Goal: Obtain resource: Download file/media

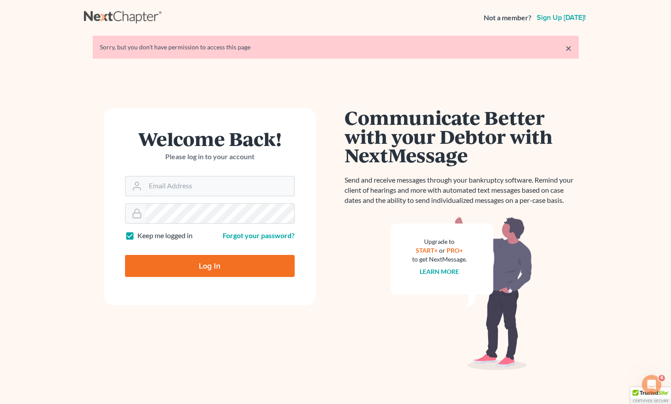
type input "[EMAIL_ADDRESS][DOMAIN_NAME]"
click at [191, 264] on input "Log In" at bounding box center [210, 266] width 170 height 22
type input "Thinking..."
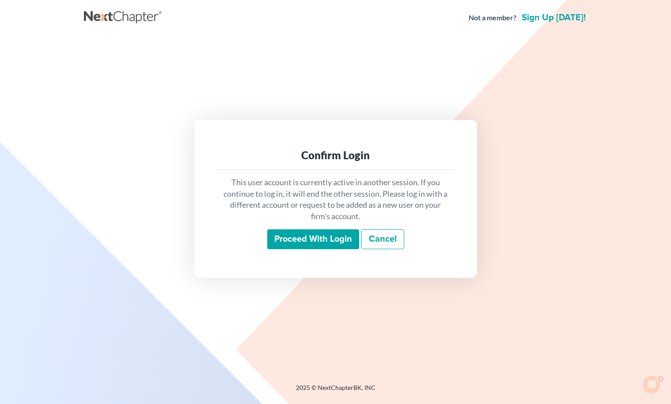
click at [304, 246] on input "Proceed with login" at bounding box center [313, 240] width 92 height 20
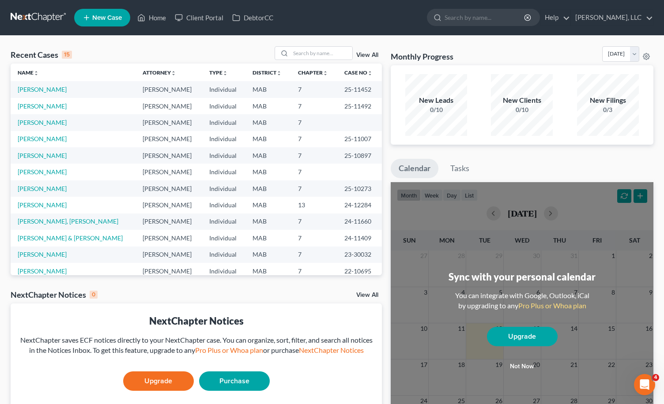
click at [136, 109] on td "[PERSON_NAME]" at bounding box center [169, 106] width 66 height 16
click at [49, 106] on link "[PERSON_NAME]" at bounding box center [42, 106] width 49 height 8
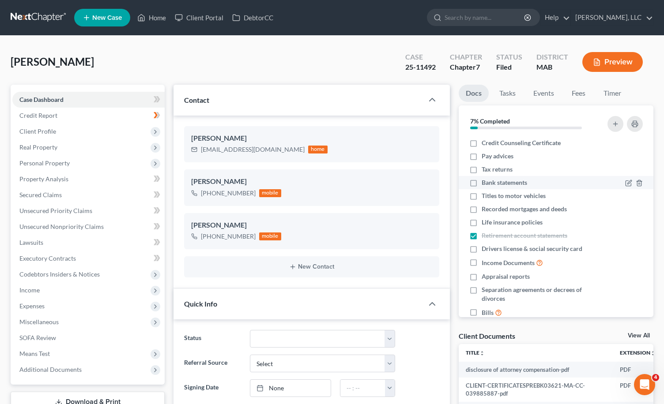
scroll to position [519, 0]
click at [499, 265] on span "Income Documents" at bounding box center [508, 263] width 53 height 9
click at [491, 264] on input "Income Documents" at bounding box center [488, 261] width 6 height 6
click at [499, 265] on span "Income Documents" at bounding box center [508, 263] width 53 height 9
click at [491, 264] on input "Income Documents" at bounding box center [488, 261] width 6 height 6
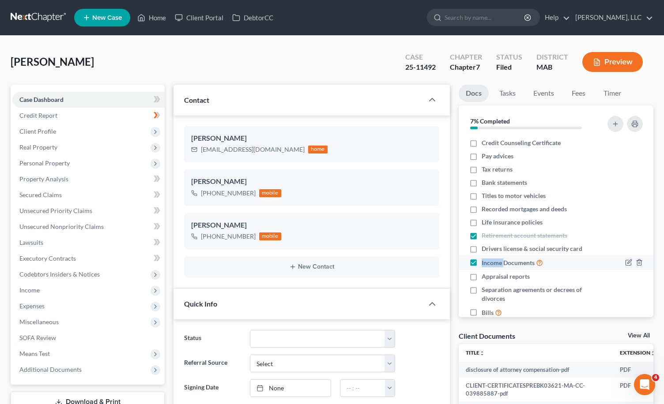
checkbox input "false"
drag, startPoint x: 499, startPoint y: 265, endPoint x: 546, endPoint y: 265, distance: 47.7
click at [546, 265] on div "Income Documents" at bounding box center [533, 263] width 128 height 10
click at [627, 264] on icon "button" at bounding box center [629, 262] width 4 height 4
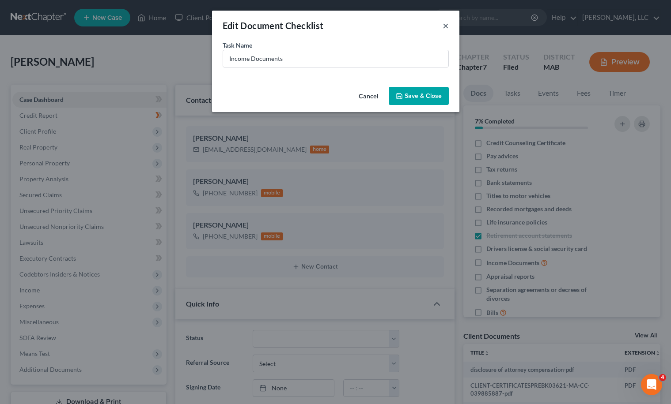
click at [446, 26] on button "×" at bounding box center [445, 25] width 6 height 11
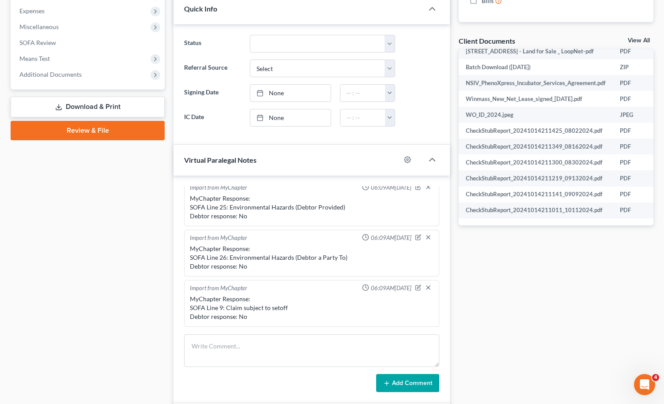
scroll to position [469, 0]
click at [551, 125] on td "CheckStubReport_20241014211425_08022024.pdf" at bounding box center [536, 131] width 154 height 16
click at [626, 125] on td "PDF" at bounding box center [638, 131] width 50 height 16
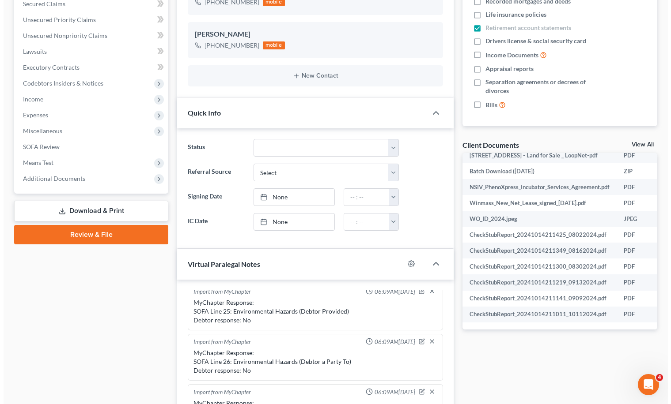
scroll to position [469, 93]
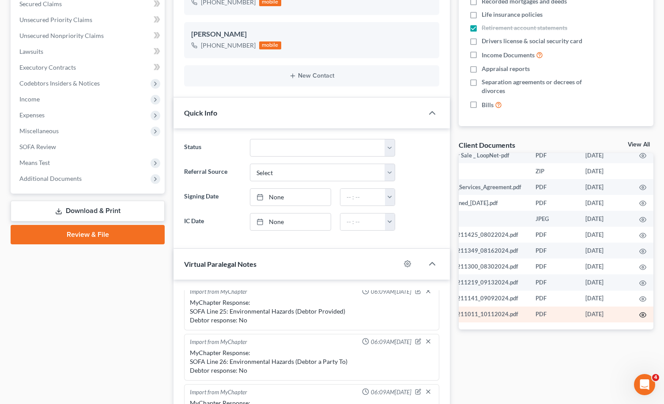
click at [639, 312] on icon "button" at bounding box center [642, 315] width 7 height 7
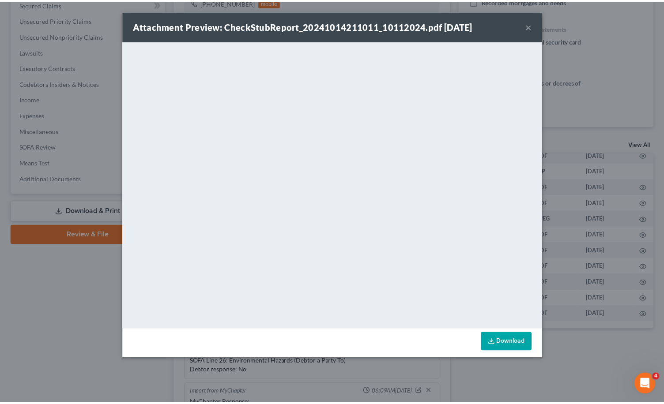
scroll to position [469, 91]
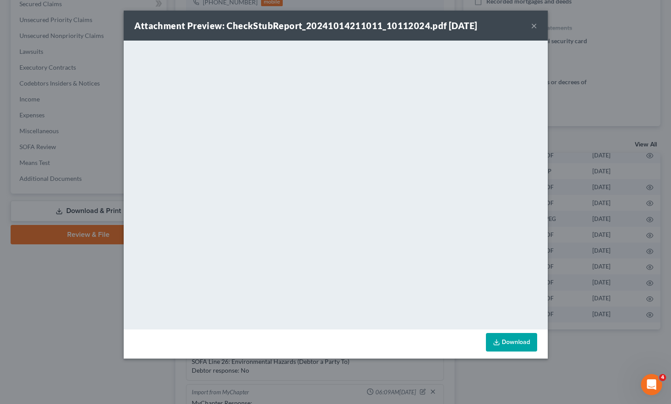
click at [534, 24] on button "×" at bounding box center [534, 25] width 6 height 11
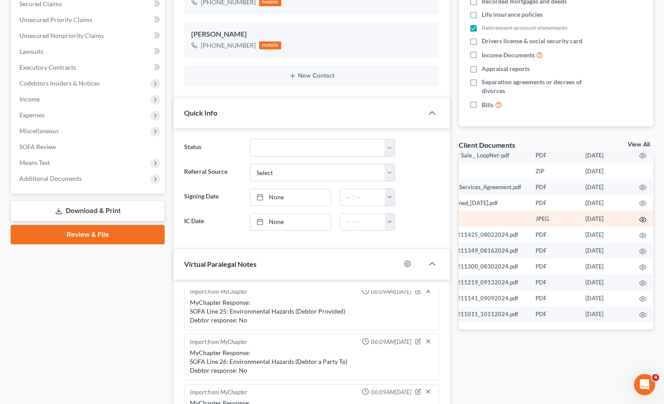
click at [639, 216] on icon "button" at bounding box center [642, 219] width 7 height 7
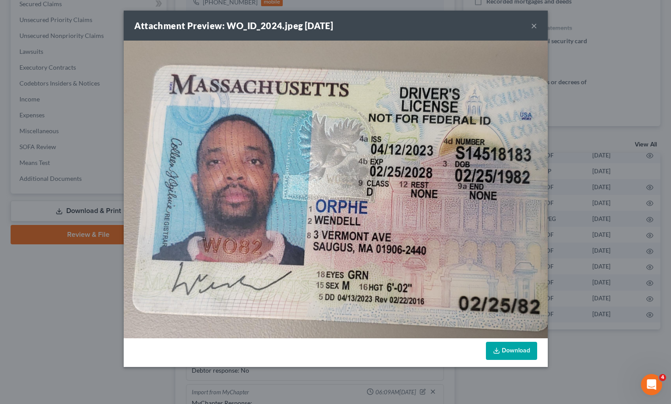
click at [532, 24] on button "×" at bounding box center [534, 25] width 6 height 11
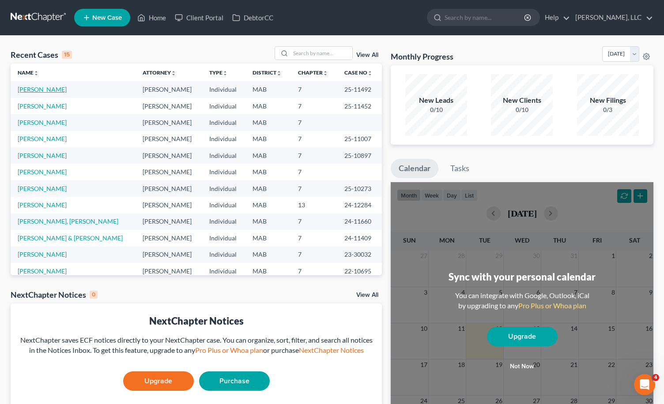
click at [39, 86] on link "[PERSON_NAME]" at bounding box center [42, 90] width 49 height 8
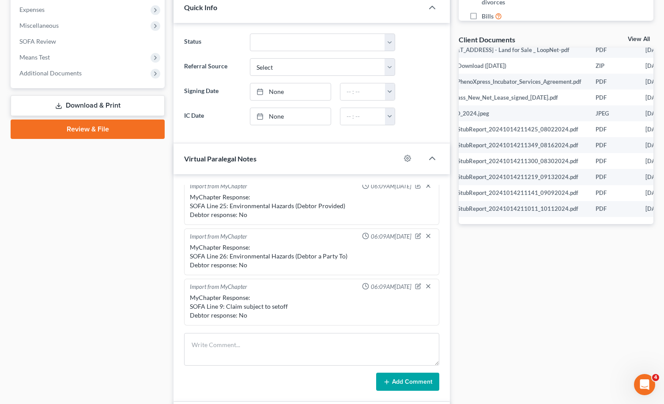
scroll to position [469, 48]
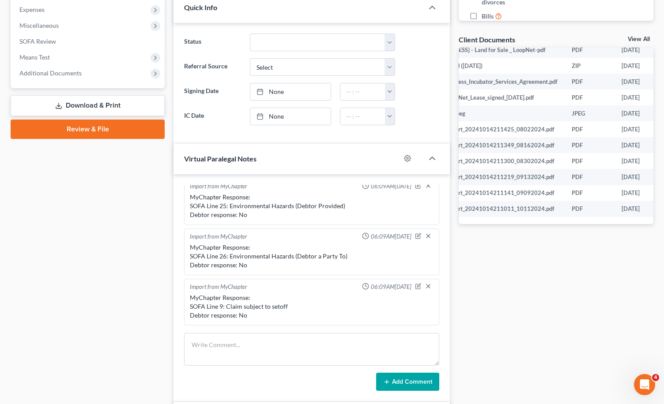
drag, startPoint x: 587, startPoint y: 223, endPoint x: 601, endPoint y: 263, distance: 42.2
click at [601, 263] on div "Docs Tasks Events Fees Timer 7% Completed Nothing here yet! Credit Counseling C…" at bounding box center [556, 201] width 204 height 826
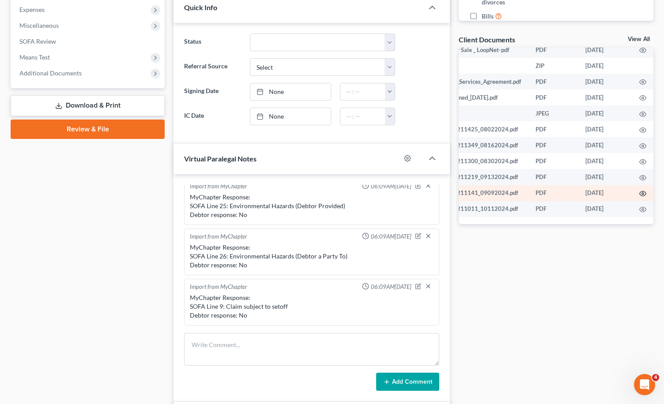
click at [639, 190] on icon "button" at bounding box center [642, 193] width 7 height 7
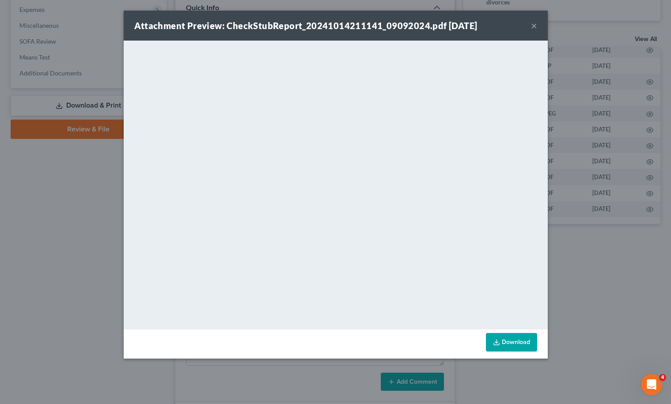
click at [534, 23] on button "×" at bounding box center [534, 25] width 6 height 11
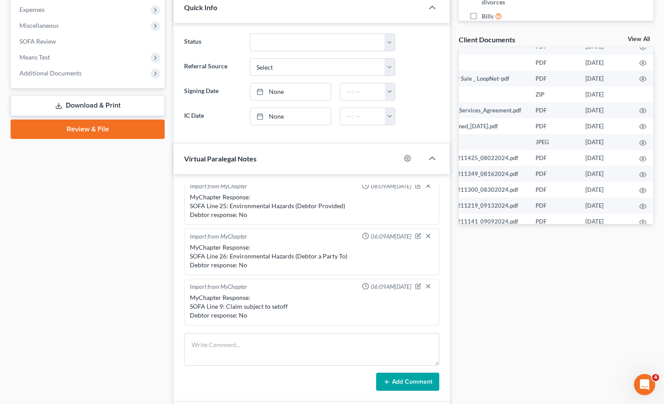
scroll to position [421, 91]
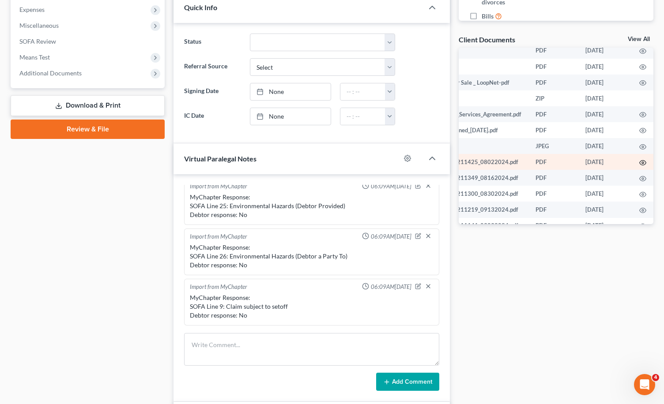
click at [639, 166] on icon "button" at bounding box center [642, 162] width 7 height 7
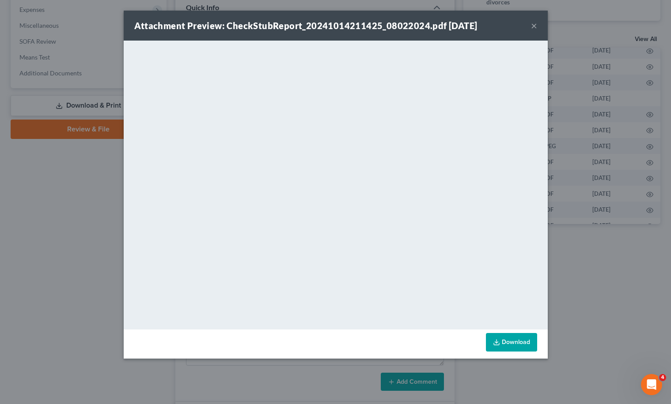
click at [532, 26] on button "×" at bounding box center [534, 25] width 6 height 11
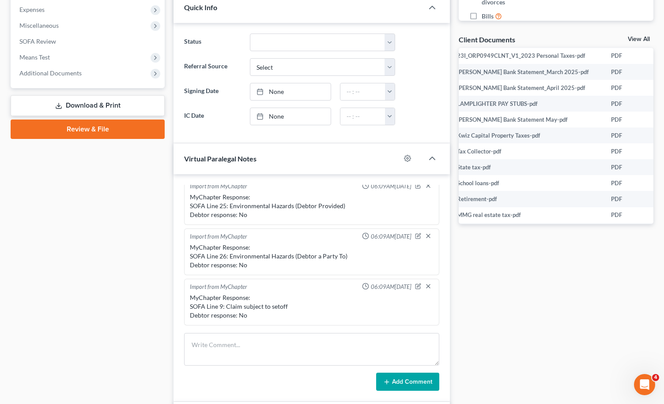
scroll to position [209, 93]
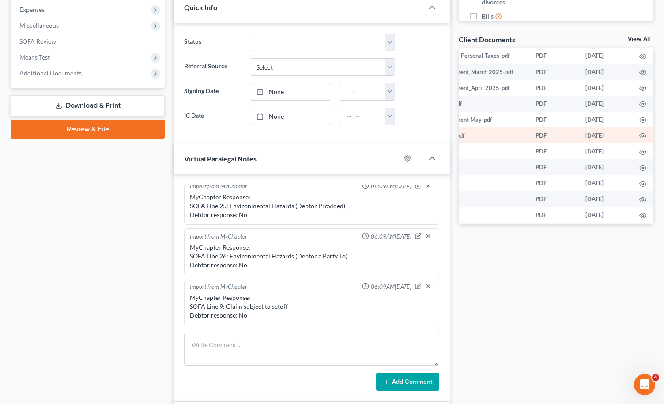
drag, startPoint x: 600, startPoint y: 219, endPoint x: 558, endPoint y: 133, distance: 95.4
click at [558, 133] on td "PDF" at bounding box center [554, 136] width 50 height 16
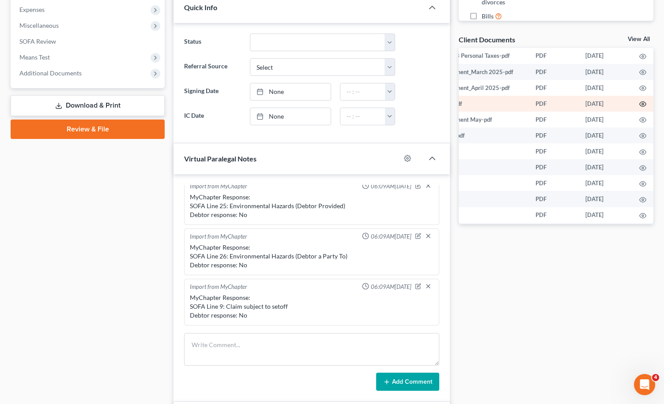
click at [639, 106] on icon "button" at bounding box center [642, 104] width 7 height 7
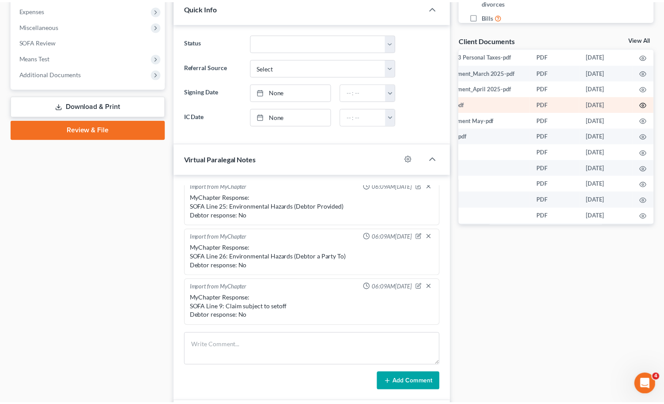
scroll to position [209, 91]
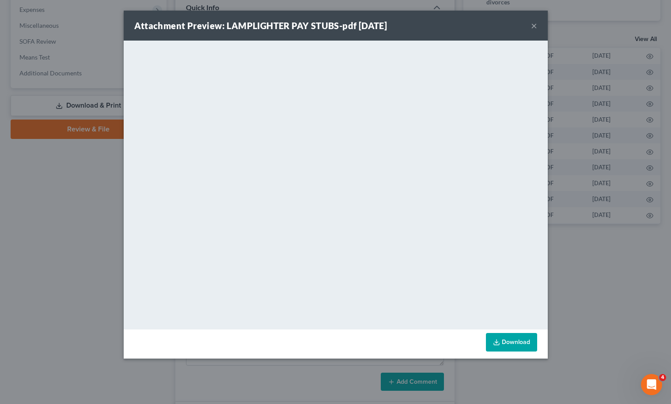
click at [536, 27] on button "×" at bounding box center [534, 25] width 6 height 11
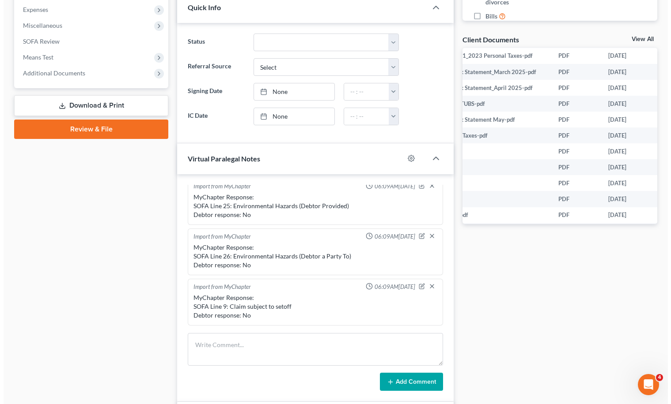
scroll to position [209, 93]
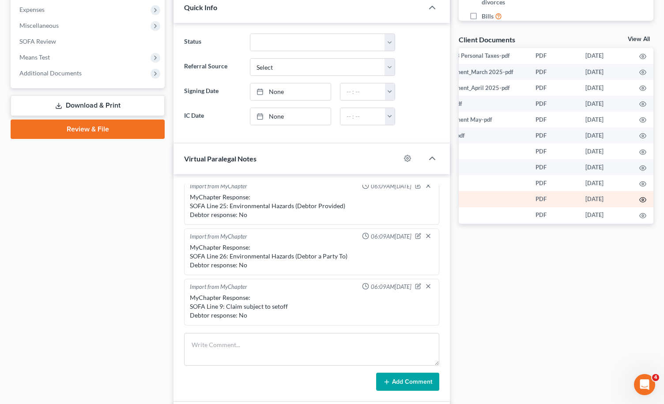
click at [639, 198] on icon "button" at bounding box center [642, 199] width 7 height 5
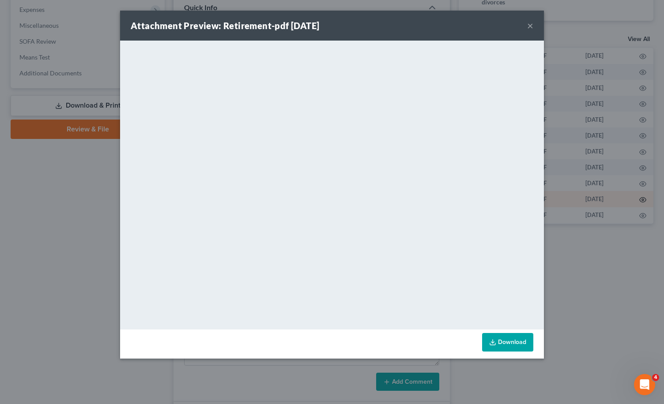
scroll to position [209, 91]
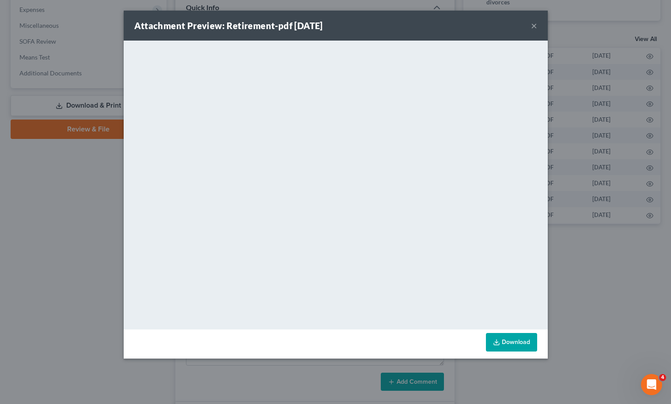
click at [582, 284] on div "Attachment Preview: Retirement-pdf 06/09/2025 × <object ng-attr-data='https://n…" at bounding box center [335, 202] width 671 height 404
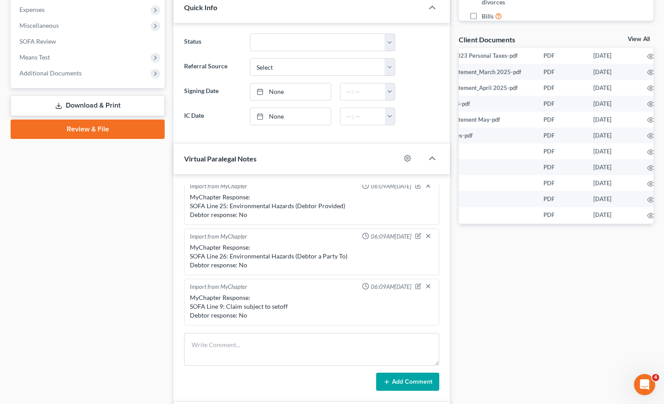
scroll to position [209, 93]
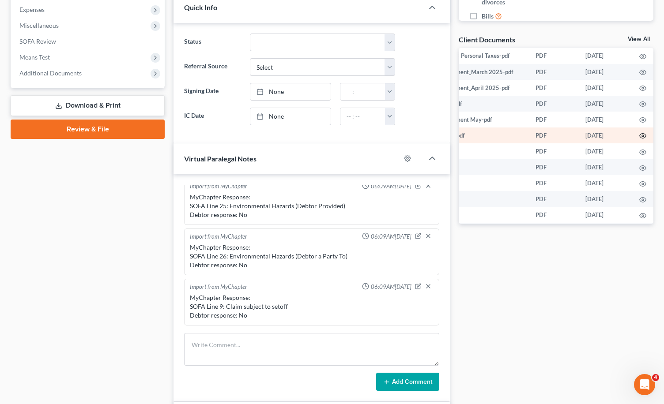
click at [639, 136] on icon "button" at bounding box center [642, 135] width 7 height 7
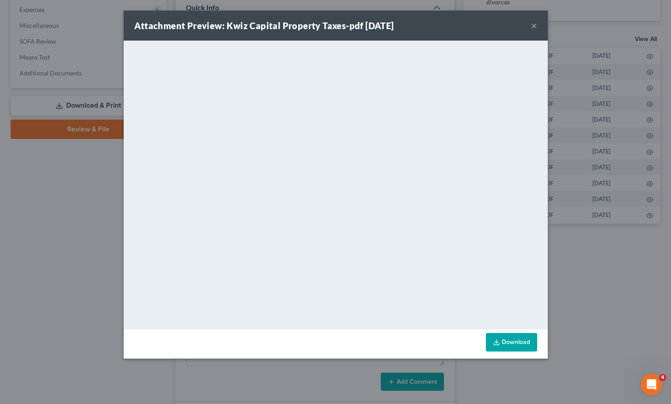
click at [532, 27] on button "×" at bounding box center [534, 25] width 6 height 11
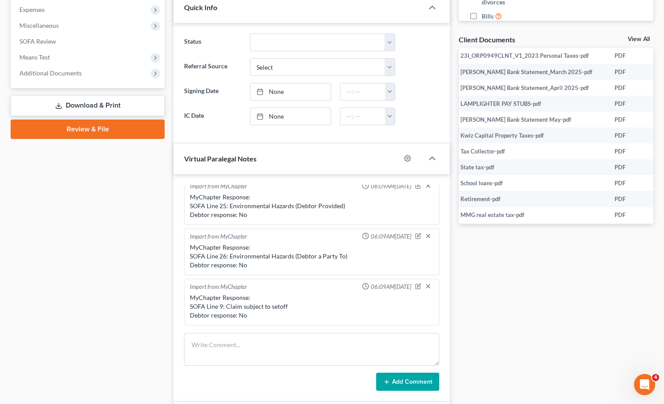
scroll to position [209, 0]
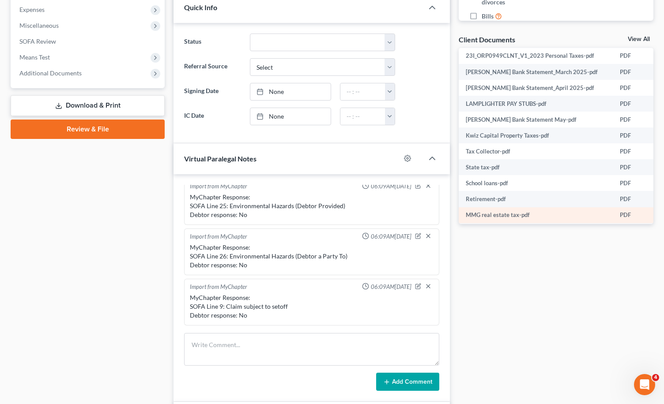
click at [568, 217] on td "MMG real estate tax-pdf" at bounding box center [536, 216] width 154 height 16
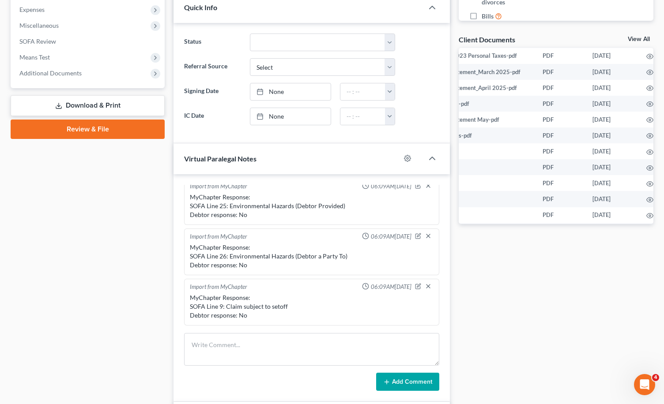
scroll to position [209, 93]
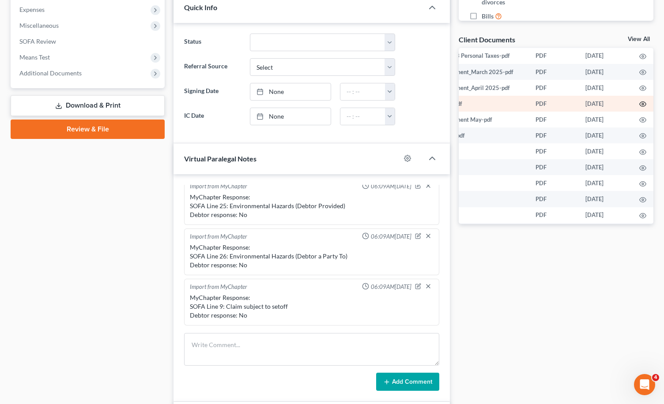
click at [639, 103] on icon "button" at bounding box center [642, 104] width 7 height 7
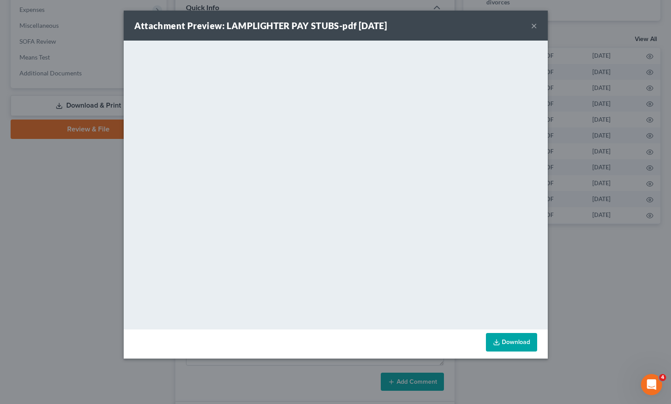
click at [534, 25] on button "×" at bounding box center [534, 25] width 6 height 11
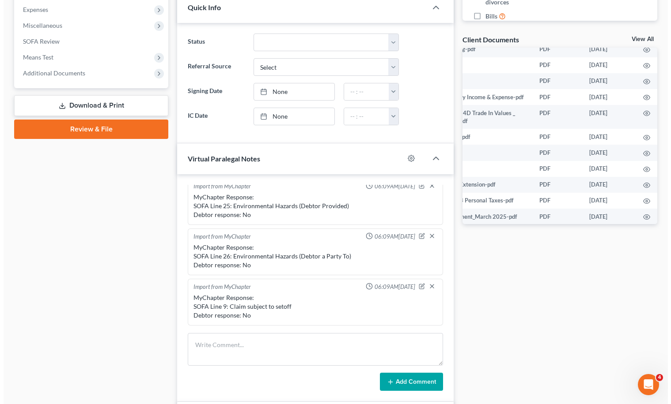
scroll to position [64, 93]
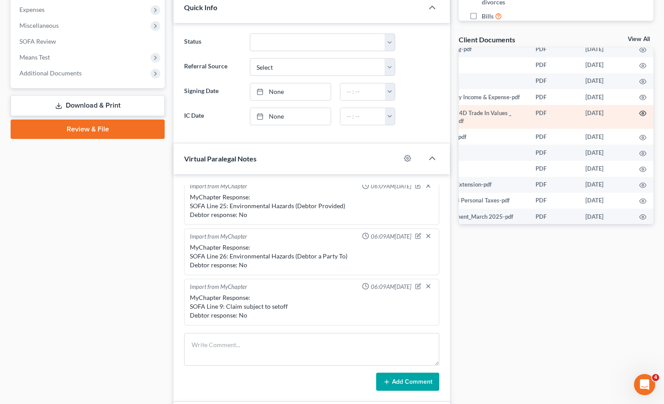
click at [639, 110] on icon "button" at bounding box center [642, 113] width 7 height 7
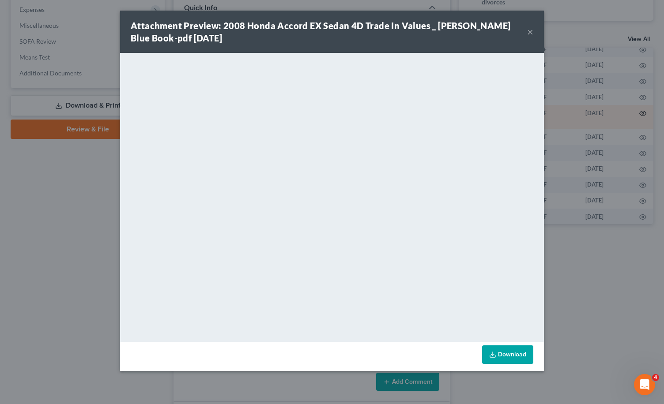
scroll to position [64, 91]
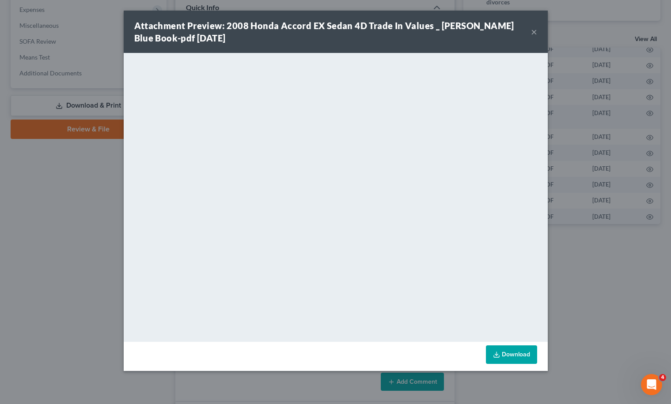
click at [536, 30] on button "×" at bounding box center [534, 31] width 6 height 11
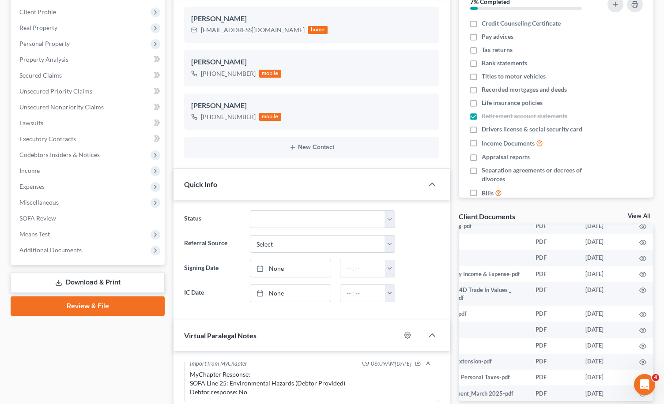
scroll to position [122, 0]
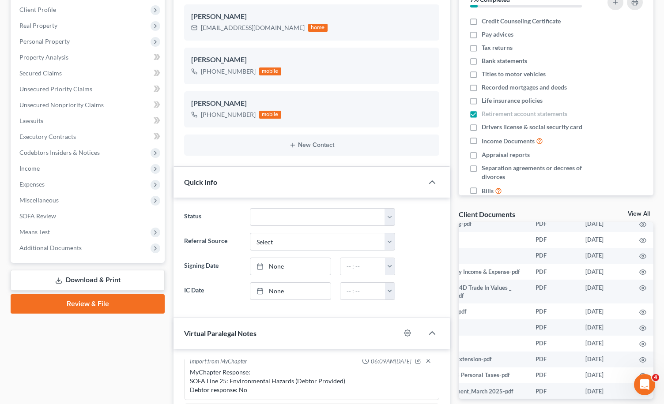
click at [637, 212] on link "View All" at bounding box center [639, 214] width 22 height 6
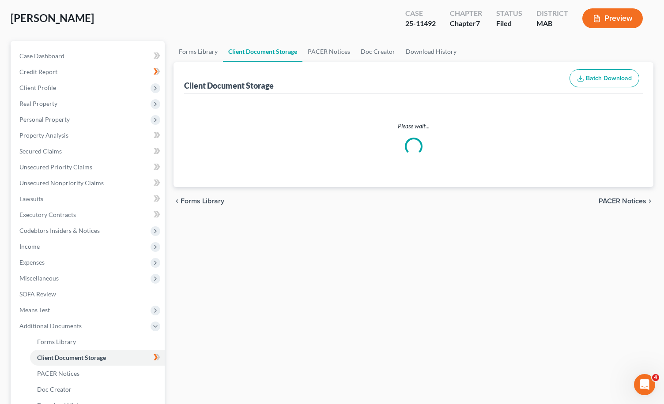
scroll to position [3, 0]
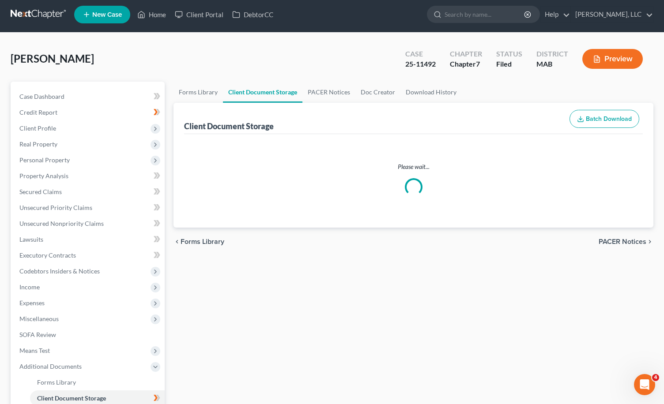
select select "7"
select select "5"
select select "0"
select select "6"
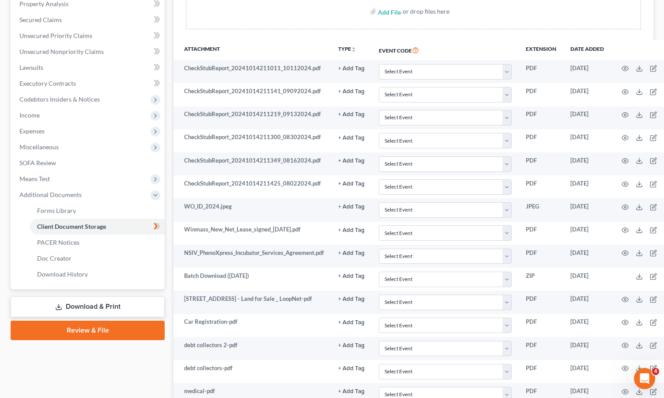
scroll to position [178, 0]
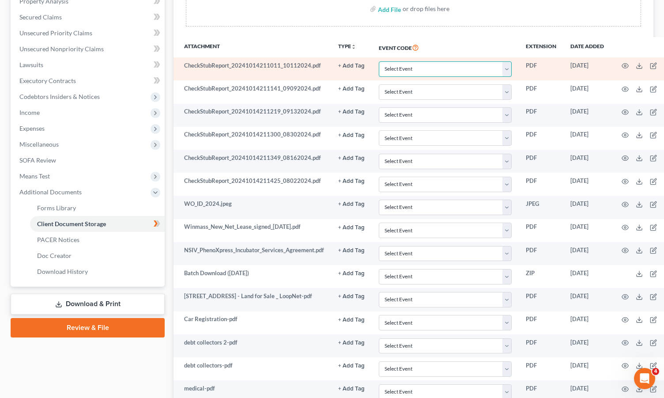
click at [508, 70] on select "Select Event Certificate of Credit Counseling Chapter 13 Calculation of Disposa…" at bounding box center [445, 68] width 133 height 15
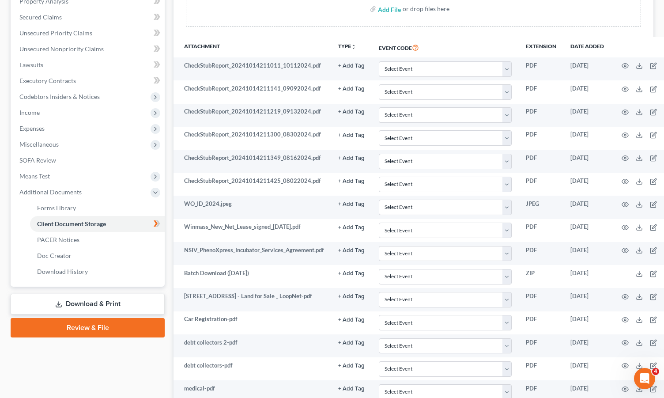
click at [437, 38] on th "Event Code" at bounding box center [445, 47] width 147 height 20
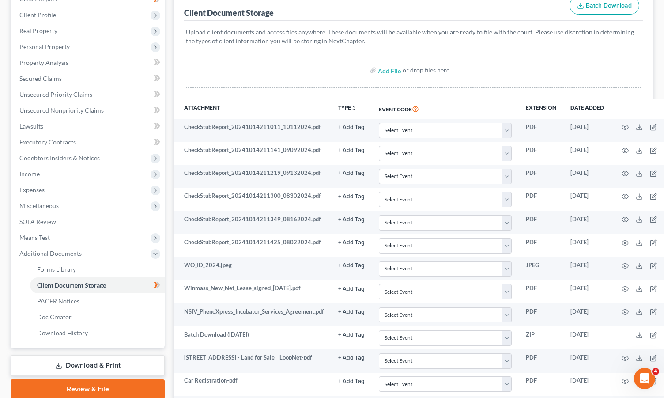
scroll to position [0, 0]
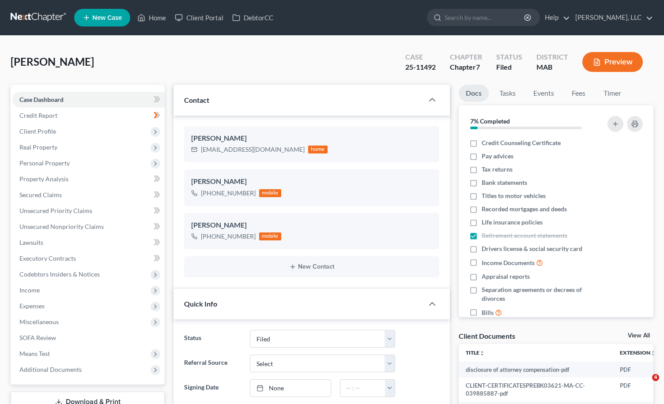
select select "2"
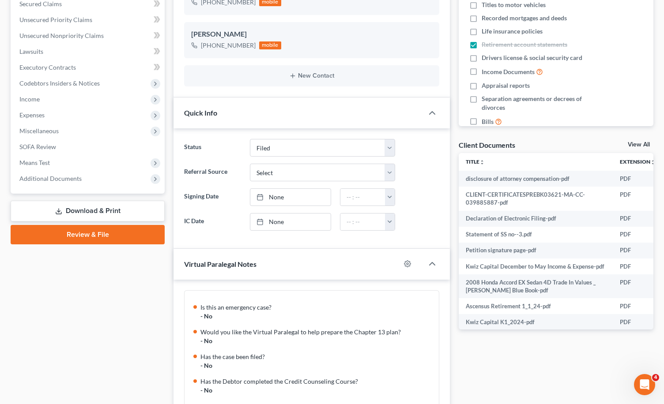
scroll to position [469, 91]
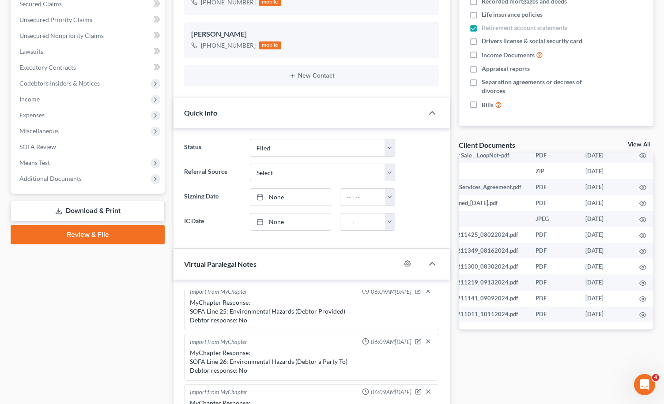
click at [646, 141] on div "Client Documents View All" at bounding box center [556, 146] width 195 height 13
click at [639, 146] on link "View All" at bounding box center [639, 145] width 22 height 6
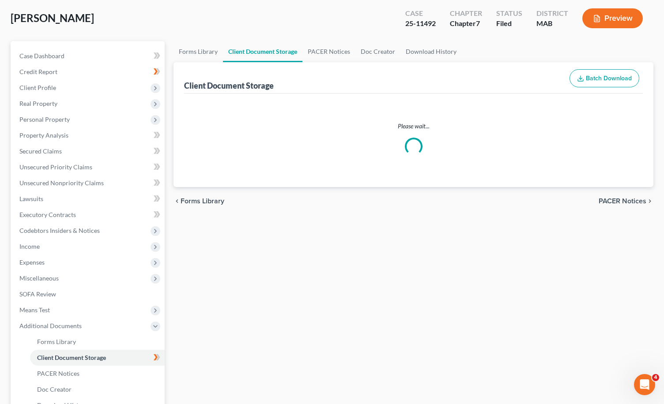
scroll to position [3, 0]
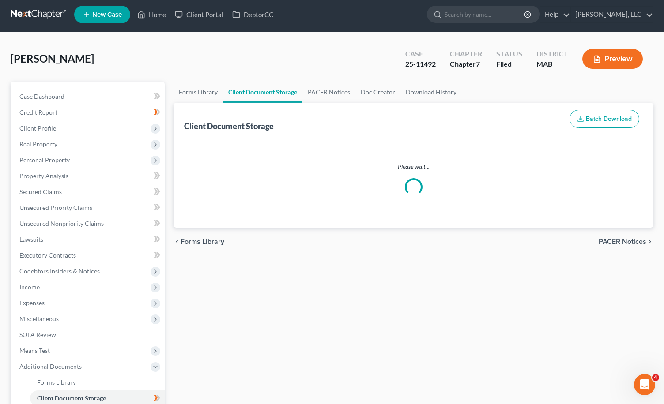
select select "7"
select select "5"
select select "0"
select select "6"
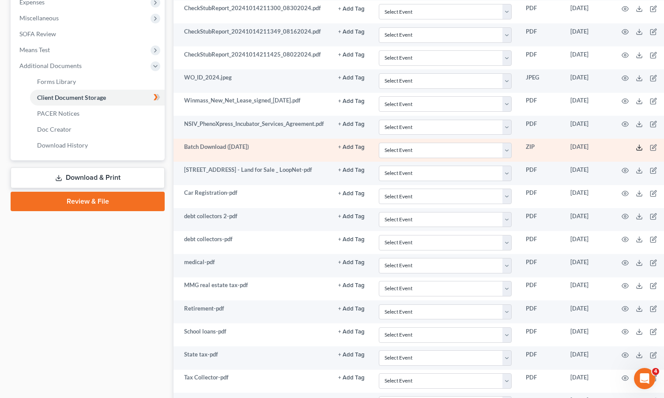
scroll to position [297, 0]
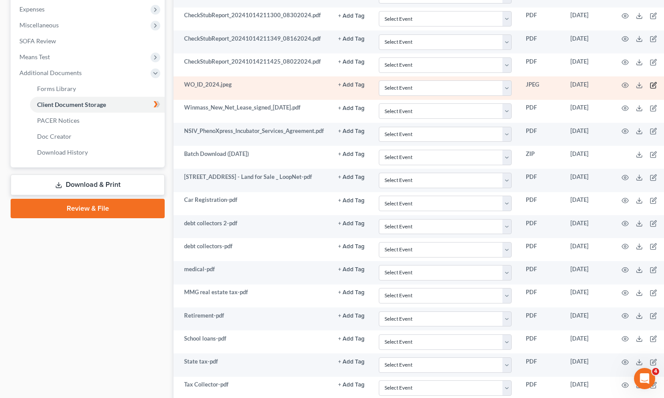
click at [656, 83] on icon "button" at bounding box center [654, 84] width 4 height 4
click at [627, 85] on icon "button" at bounding box center [625, 85] width 7 height 7
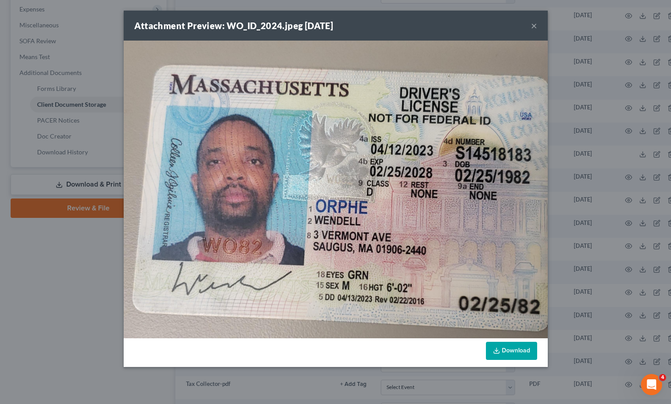
click at [533, 23] on button "×" at bounding box center [534, 25] width 6 height 11
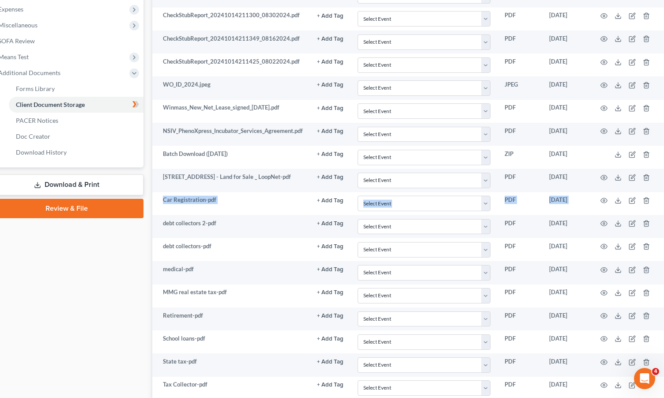
drag, startPoint x: 663, startPoint y: 186, endPoint x: 664, endPoint y: 194, distance: 7.6
click at [643, 194] on html "Home New Case Client Portal DebtorCC Coleman-MacDonald, LLC djmac1024@gmail.com…" at bounding box center [311, 283] width 664 height 1160
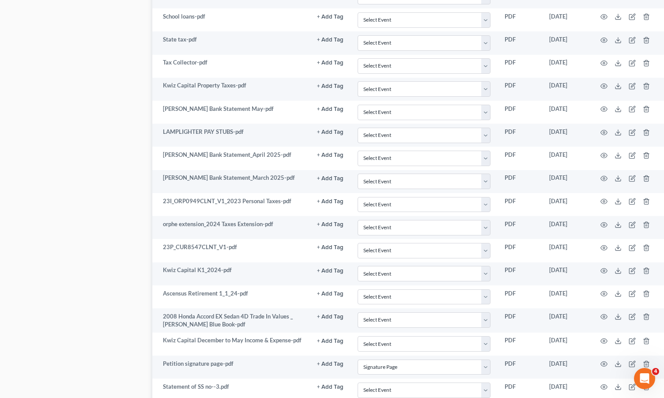
scroll to position [616, 23]
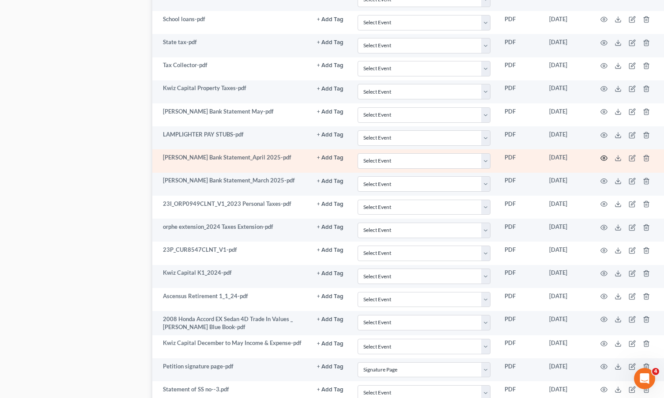
click at [604, 157] on icon "button" at bounding box center [604, 157] width 7 height 5
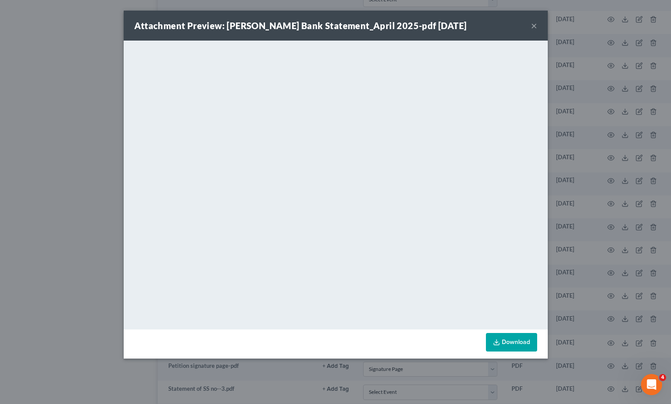
click at [534, 25] on button "×" at bounding box center [534, 25] width 6 height 11
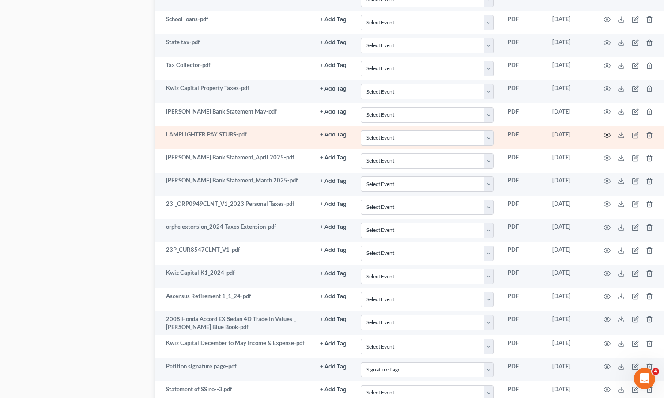
click at [608, 136] on icon "button" at bounding box center [607, 135] width 7 height 7
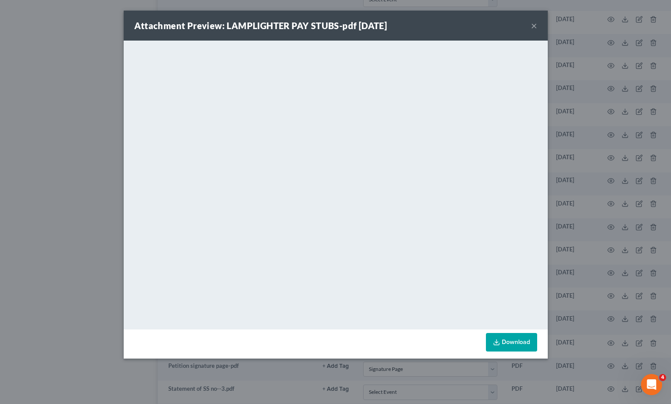
click at [533, 26] on button "×" at bounding box center [534, 25] width 6 height 11
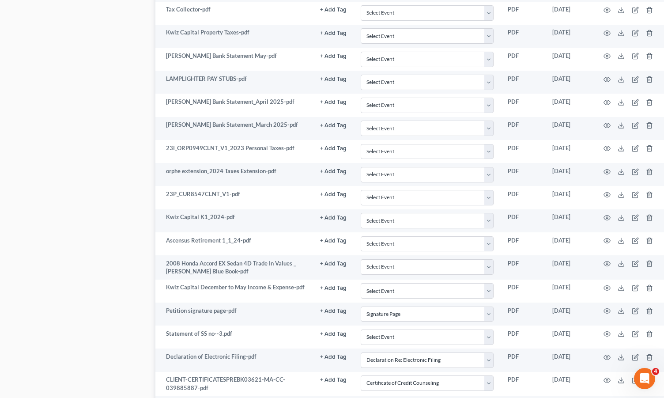
scroll to position [671, 18]
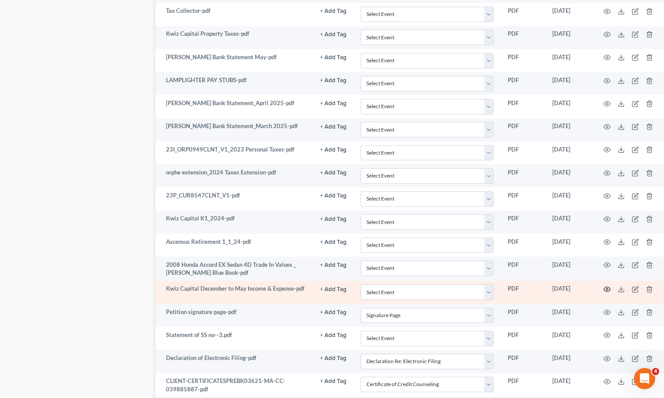
click at [608, 290] on circle "button" at bounding box center [607, 289] width 2 height 2
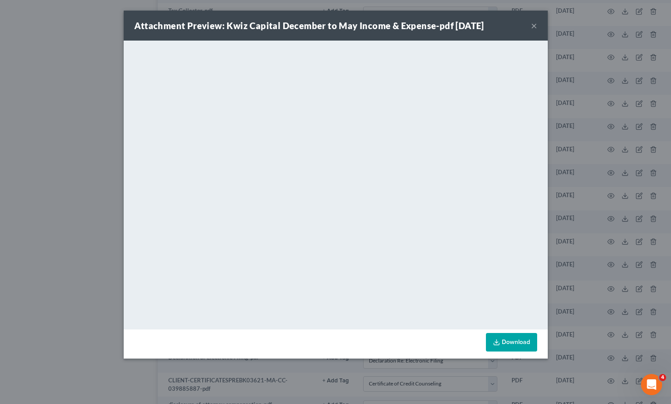
drag, startPoint x: 534, startPoint y: 26, endPoint x: 538, endPoint y: 68, distance: 43.1
click at [533, 27] on button "×" at bounding box center [534, 25] width 6 height 11
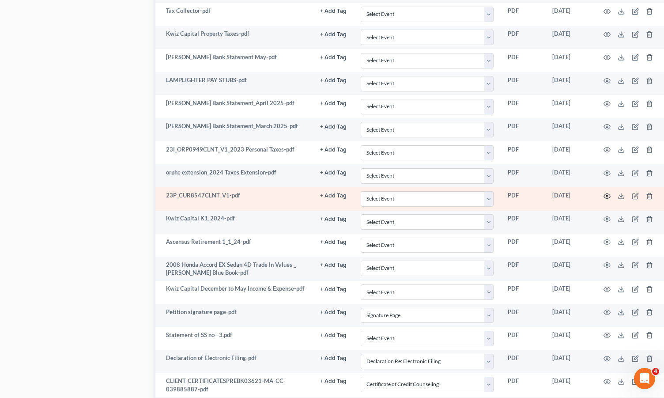
click at [610, 198] on icon "button" at bounding box center [607, 196] width 7 height 7
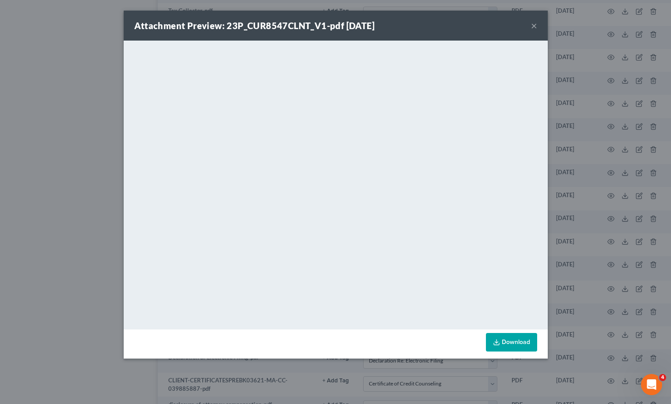
click at [536, 26] on button "×" at bounding box center [534, 25] width 6 height 11
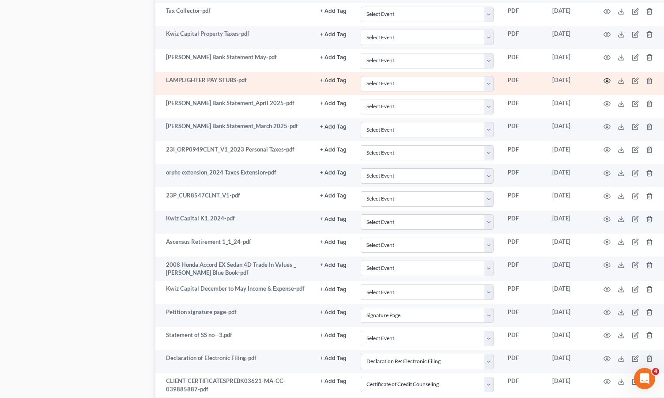
click at [608, 79] on icon "button" at bounding box center [607, 80] width 7 height 5
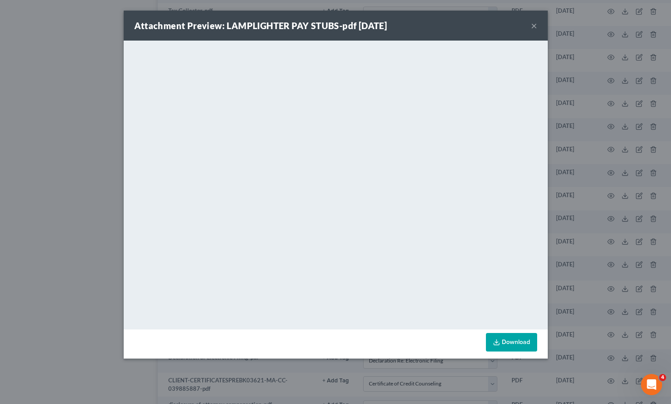
click at [533, 23] on button "×" at bounding box center [534, 25] width 6 height 11
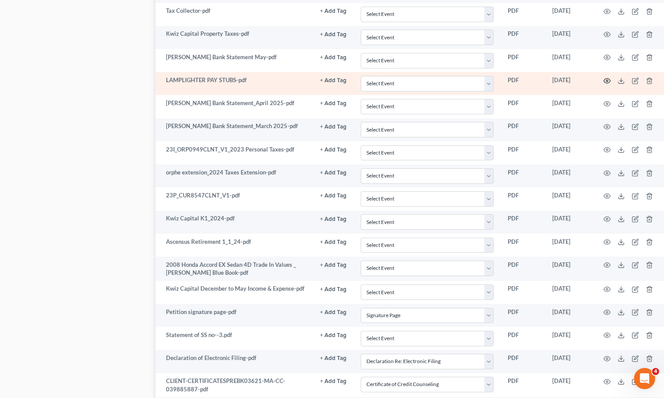
click at [610, 82] on icon "button" at bounding box center [607, 80] width 7 height 7
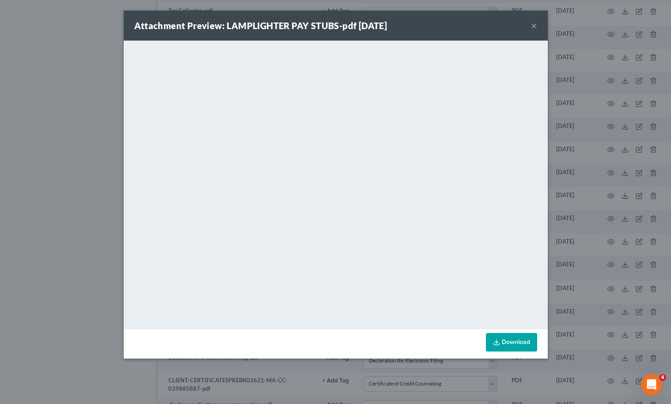
drag, startPoint x: 552, startPoint y: 209, endPoint x: 552, endPoint y: 200, distance: 9.3
click at [552, 207] on div "Attachment Preview: LAMPLIGHTER PAY STUBS-pdf 06/09/2025 × <object ng-attr-data…" at bounding box center [335, 202] width 671 height 404
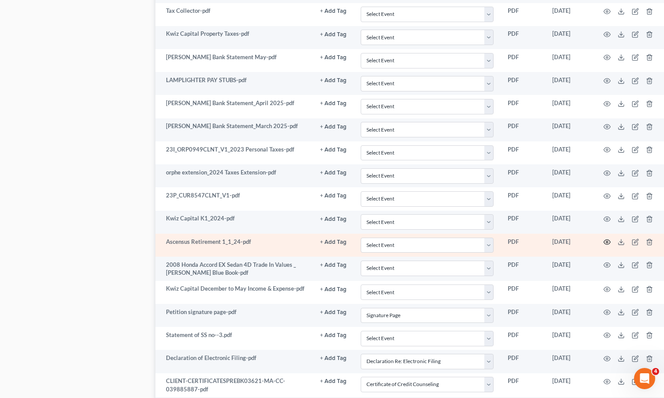
click at [607, 241] on icon "button" at bounding box center [607, 242] width 7 height 5
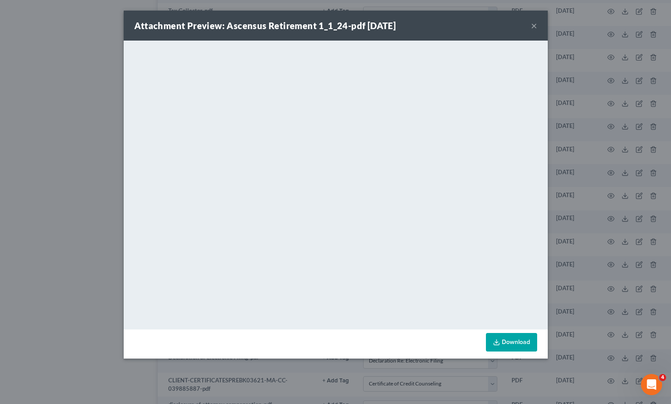
drag, startPoint x: 644, startPoint y: 119, endPoint x: 626, endPoint y: 109, distance: 20.6
click at [644, 119] on div "Attachment Preview: Ascensus Retirement 1_1_24-pdf 06/09/2025 × <object ng-attr…" at bounding box center [335, 202] width 671 height 404
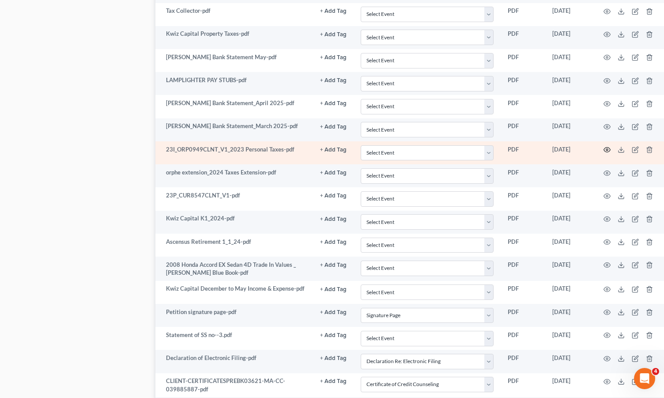
click at [607, 150] on icon "button" at bounding box center [607, 149] width 7 height 7
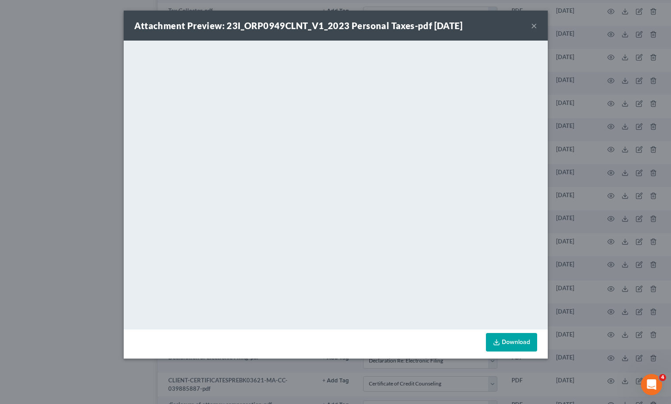
click at [623, 104] on div "Attachment Preview: 23I_ORP0949CLNT_V1_2023 Personal Taxes-pdf 06/09/2025 × <ob…" at bounding box center [335, 202] width 671 height 404
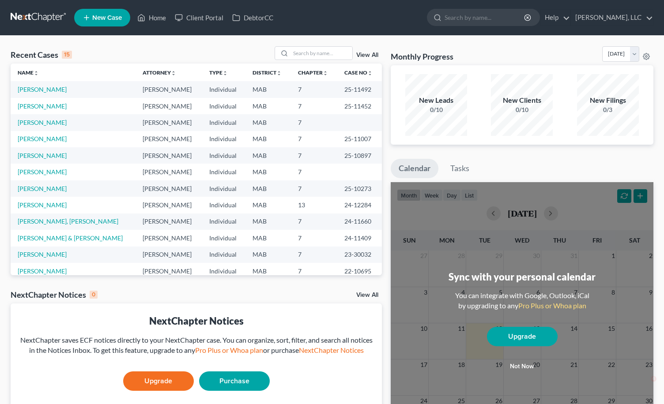
click at [88, 90] on td "[PERSON_NAME]" at bounding box center [73, 89] width 125 height 16
click at [136, 84] on td "[PERSON_NAME]" at bounding box center [169, 89] width 66 height 16
click at [55, 89] on link "[PERSON_NAME]" at bounding box center [42, 90] width 49 height 8
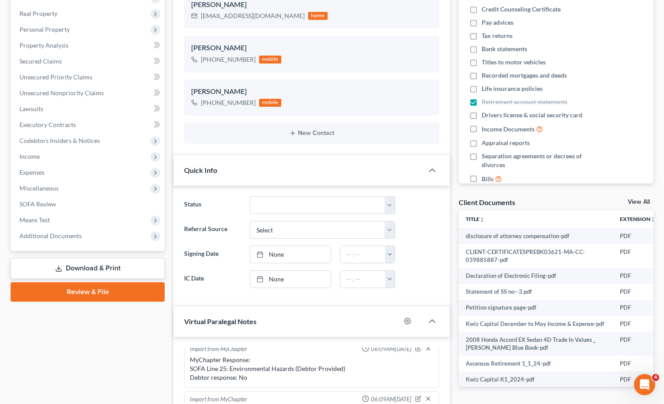
scroll to position [149, 0]
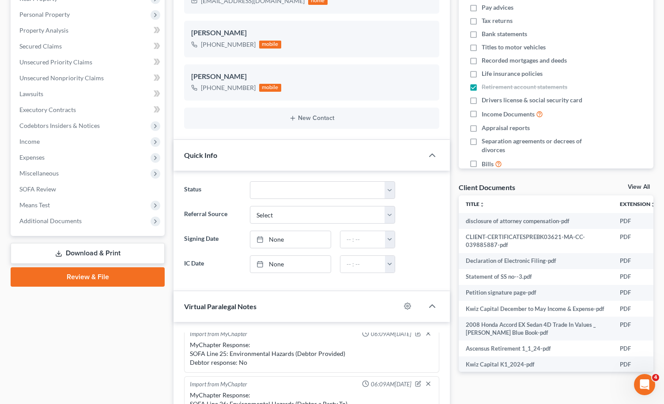
click at [639, 186] on link "View All" at bounding box center [639, 187] width 22 height 6
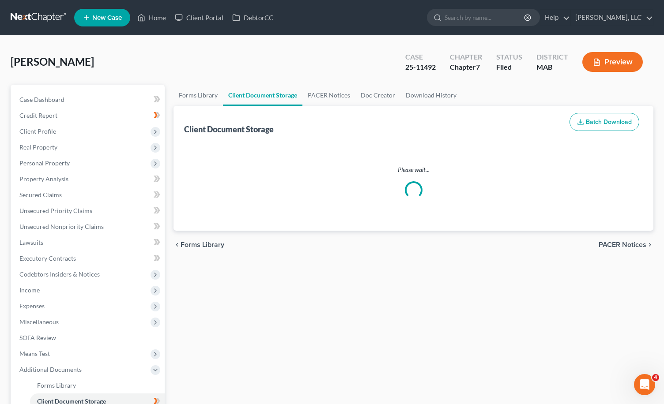
select select "7"
select select "5"
select select "0"
select select "6"
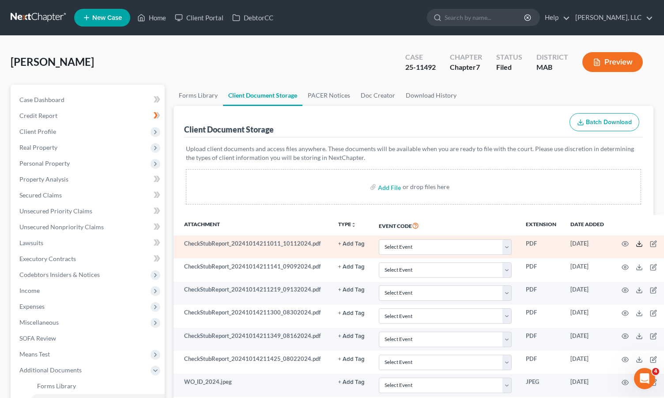
click at [639, 244] on line at bounding box center [639, 243] width 0 height 4
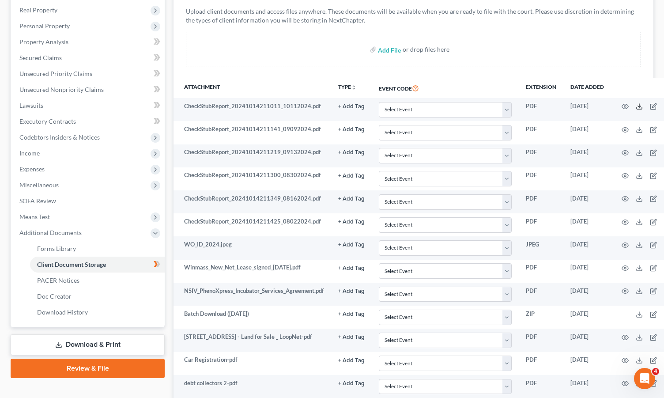
scroll to position [144, 0]
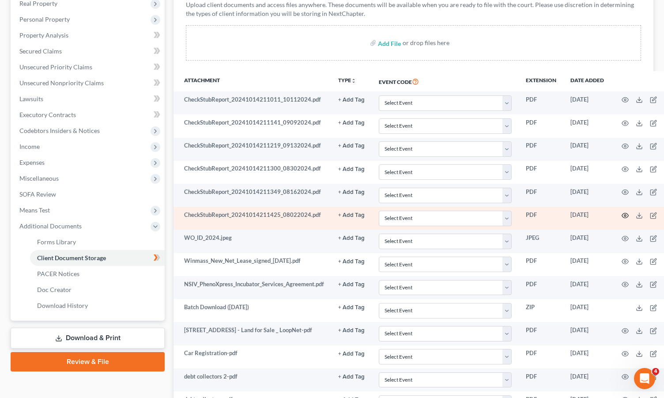
click at [628, 215] on icon "button" at bounding box center [625, 215] width 7 height 7
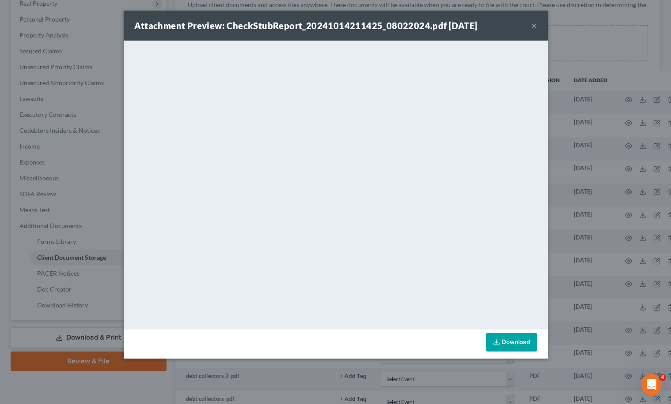
click at [561, 234] on div "Attachment Preview: CheckStubReport_20241014211425_08022024.pdf [DATE] × <objec…" at bounding box center [335, 202] width 671 height 404
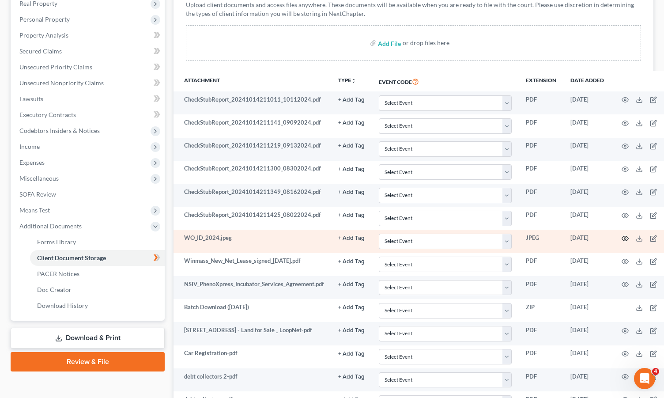
click at [627, 236] on icon "button" at bounding box center [625, 238] width 7 height 5
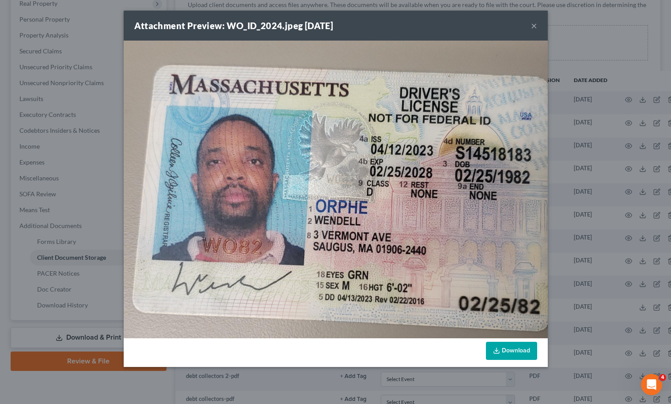
click at [625, 238] on div "Attachment Preview: WO_ID_2024.jpeg [DATE] × Download" at bounding box center [335, 202] width 671 height 404
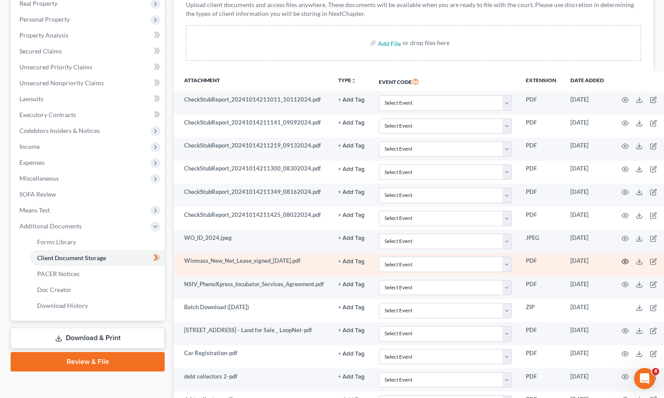
click at [626, 262] on circle "button" at bounding box center [625, 262] width 2 height 2
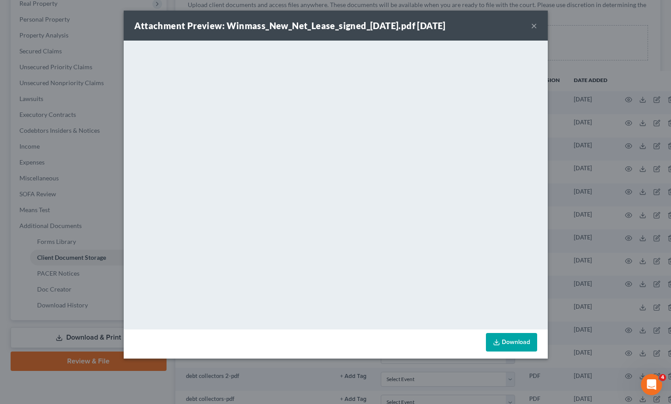
click at [532, 26] on button "×" at bounding box center [534, 25] width 6 height 11
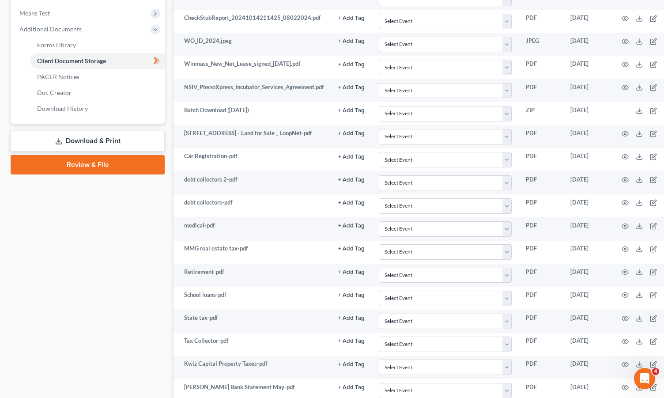
scroll to position [349, 0]
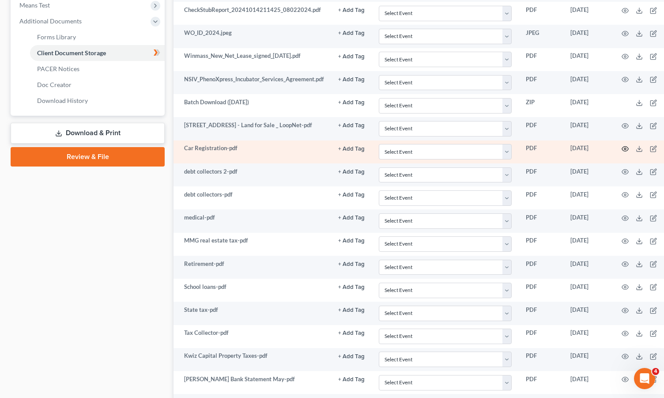
click at [627, 149] on icon "button" at bounding box center [625, 148] width 7 height 7
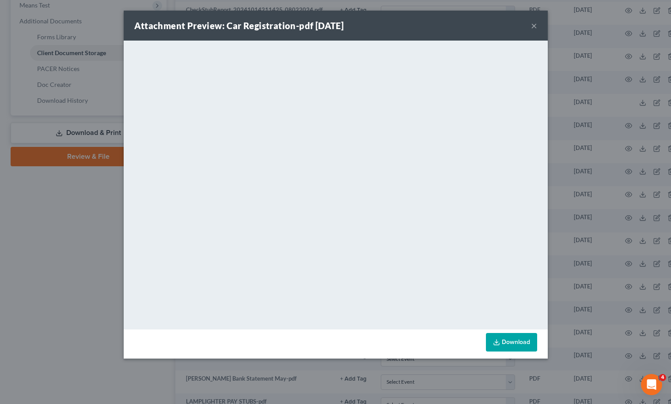
click at [533, 23] on button "×" at bounding box center [534, 25] width 6 height 11
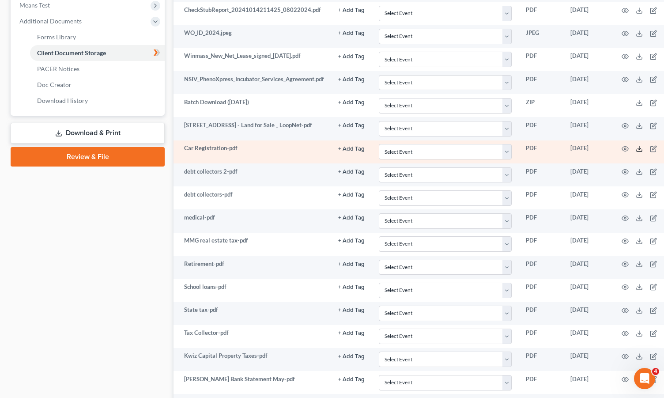
click at [642, 151] on icon at bounding box center [639, 148] width 7 height 7
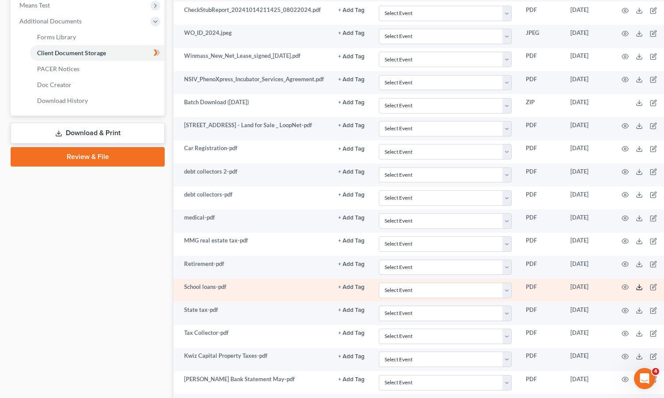
click at [639, 288] on line at bounding box center [639, 286] width 0 height 4
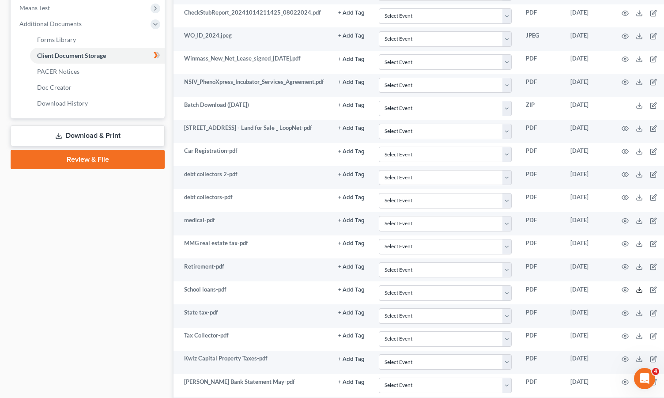
scroll to position [348, 0]
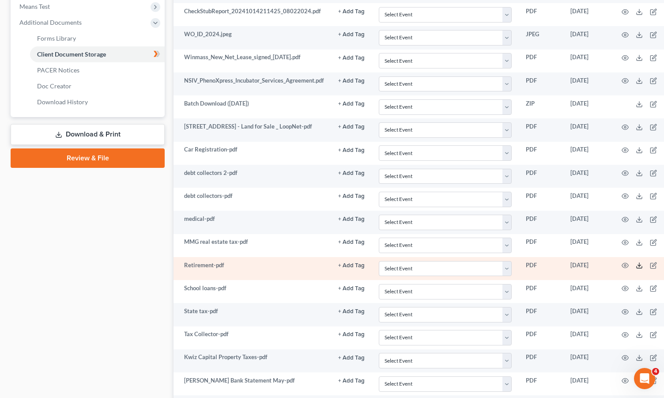
click at [640, 265] on icon at bounding box center [639, 265] width 7 height 7
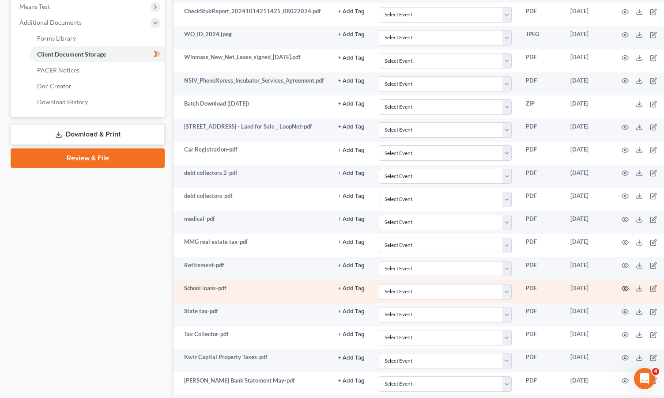
click at [627, 294] on td at bounding box center [648, 291] width 74 height 23
click at [642, 291] on icon at bounding box center [639, 288] width 7 height 7
drag, startPoint x: 653, startPoint y: 291, endPoint x: 639, endPoint y: 291, distance: 14.1
click at [639, 291] on td at bounding box center [648, 291] width 74 height 23
click at [640, 290] on icon at bounding box center [639, 288] width 7 height 7
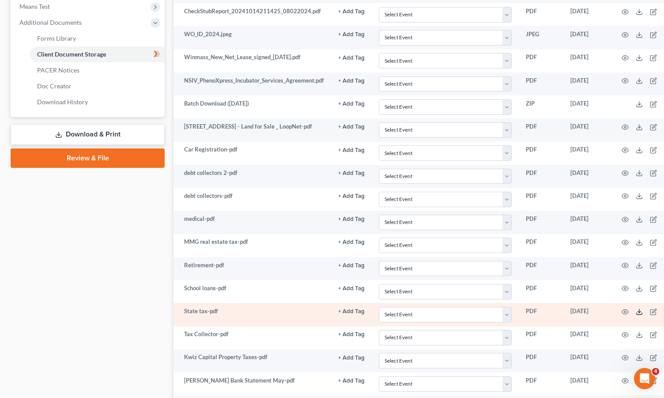
click at [642, 311] on icon at bounding box center [639, 311] width 7 height 7
click at [640, 312] on polyline at bounding box center [639, 311] width 3 height 1
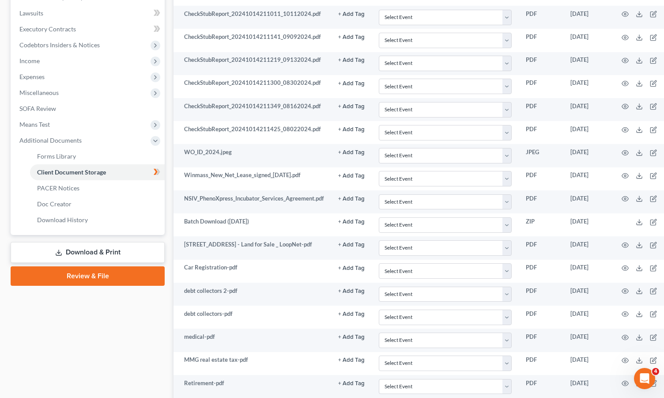
scroll to position [228, 0]
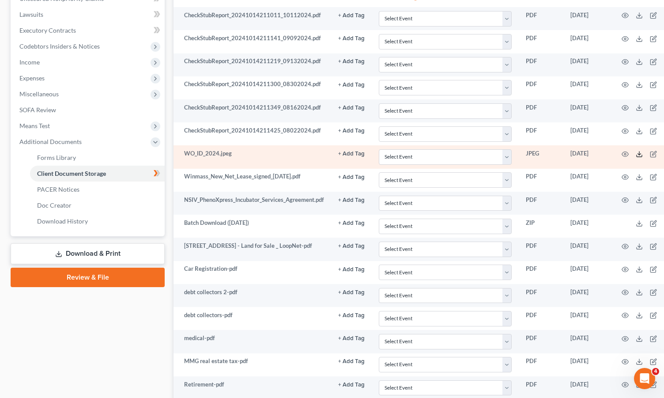
click at [641, 151] on icon at bounding box center [639, 154] width 7 height 7
click at [641, 155] on polyline at bounding box center [639, 154] width 3 height 1
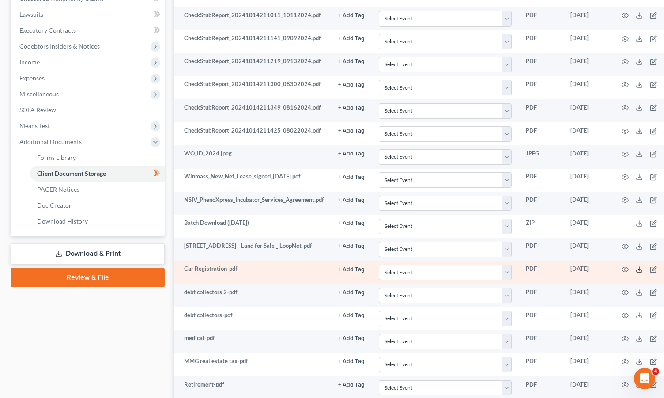
click at [642, 271] on icon at bounding box center [639, 269] width 7 height 7
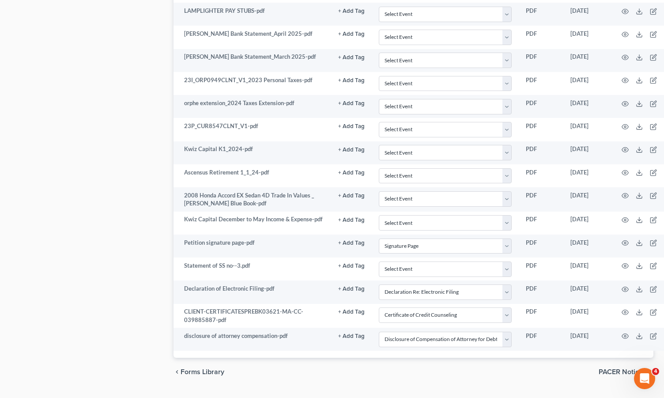
scroll to position [745, 0]
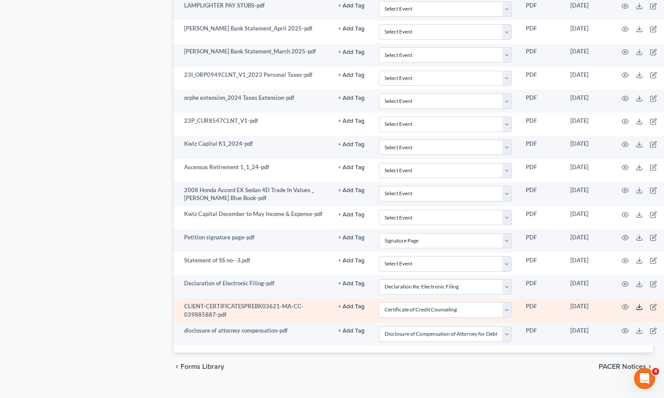
click at [639, 306] on icon at bounding box center [639, 306] width 7 height 7
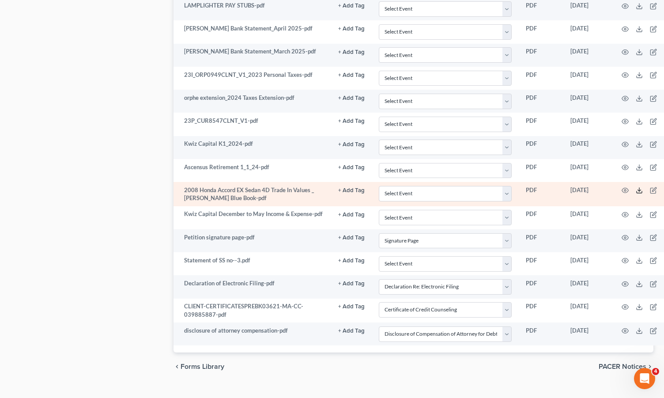
click at [641, 194] on icon at bounding box center [639, 190] width 7 height 7
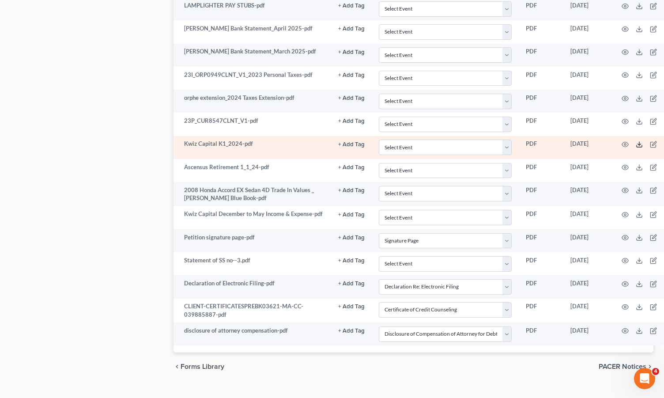
click at [641, 145] on polyline at bounding box center [639, 144] width 3 height 1
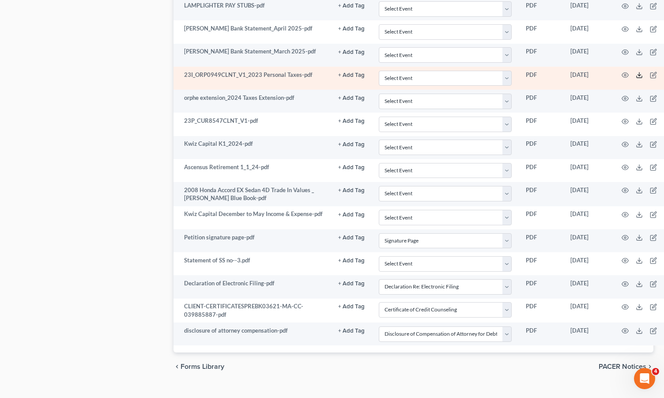
click at [642, 76] on icon at bounding box center [639, 75] width 7 height 7
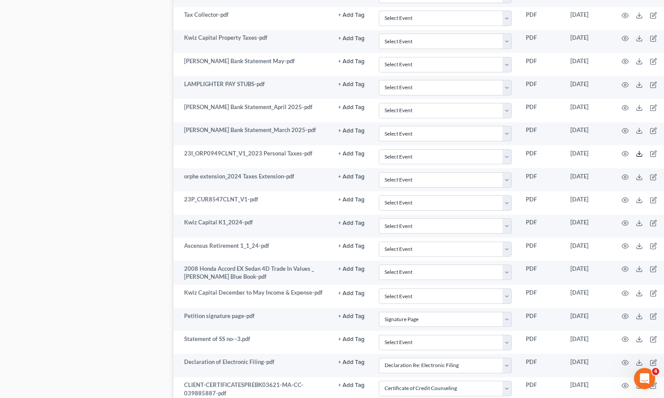
scroll to position [669, 0]
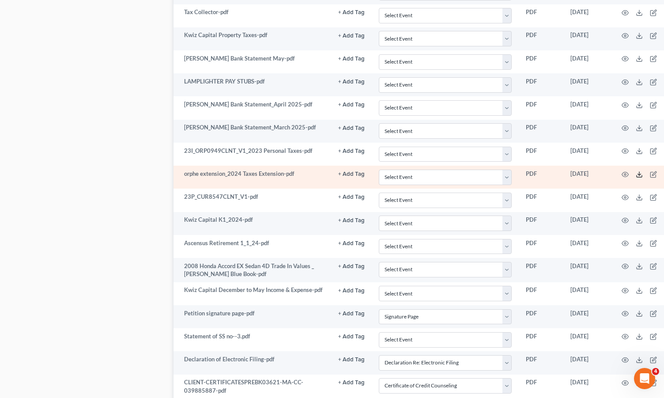
click at [641, 175] on polyline at bounding box center [639, 174] width 3 height 1
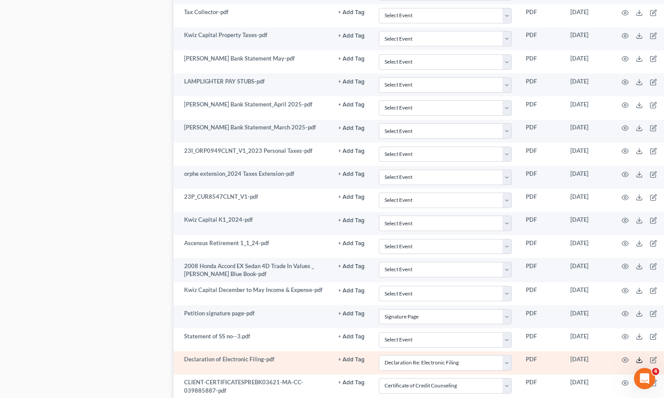
click at [639, 362] on icon at bounding box center [639, 359] width 7 height 7
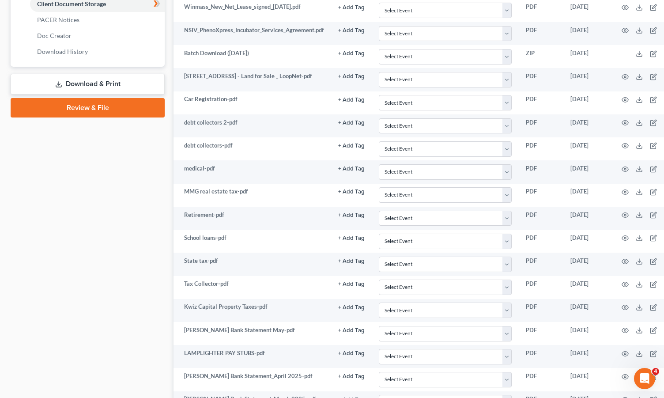
scroll to position [397, 0]
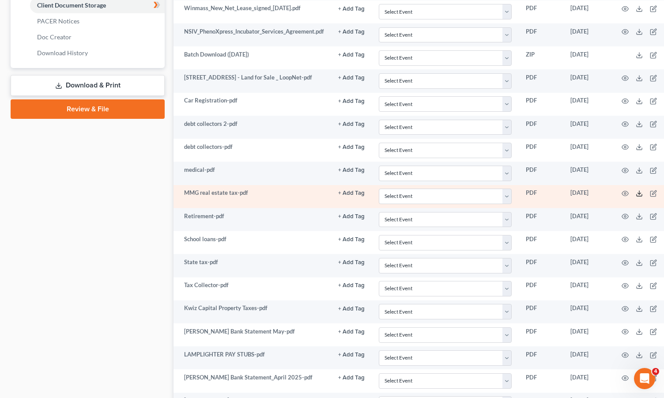
click at [642, 193] on icon at bounding box center [639, 193] width 7 height 7
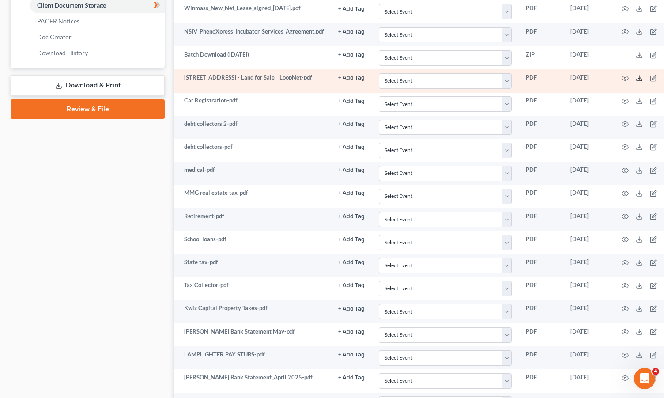
click at [641, 78] on polyline at bounding box center [639, 77] width 3 height 1
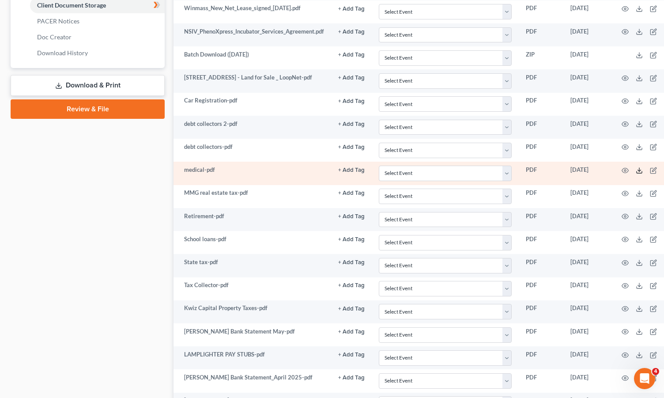
click at [640, 172] on icon at bounding box center [639, 170] width 7 height 7
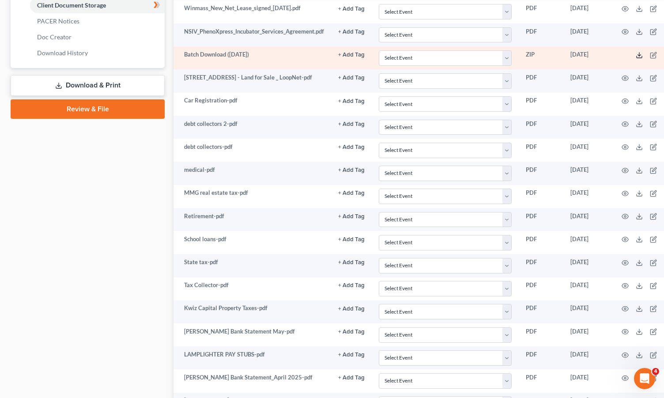
click at [642, 55] on icon at bounding box center [639, 55] width 7 height 7
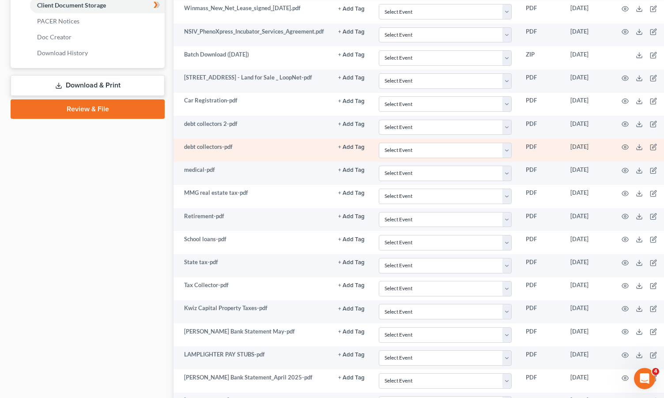
click at [249, 156] on td "debt collectors-pdf" at bounding box center [253, 150] width 158 height 23
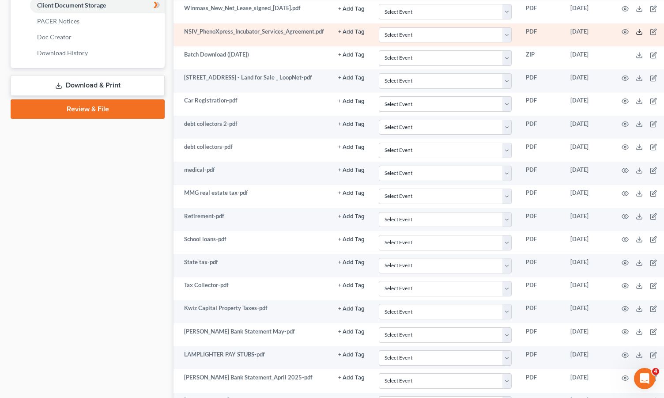
click at [639, 31] on icon at bounding box center [639, 31] width 7 height 7
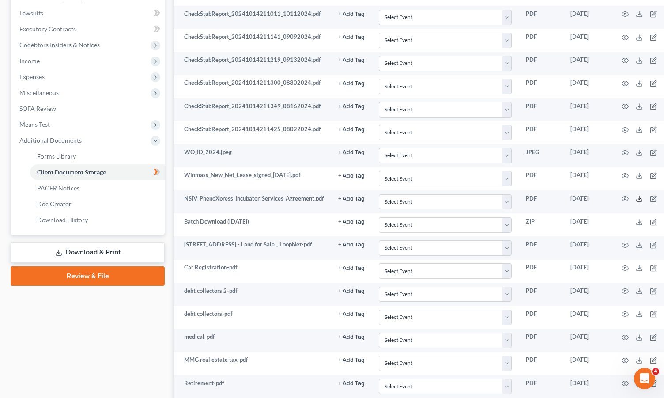
scroll to position [228, 0]
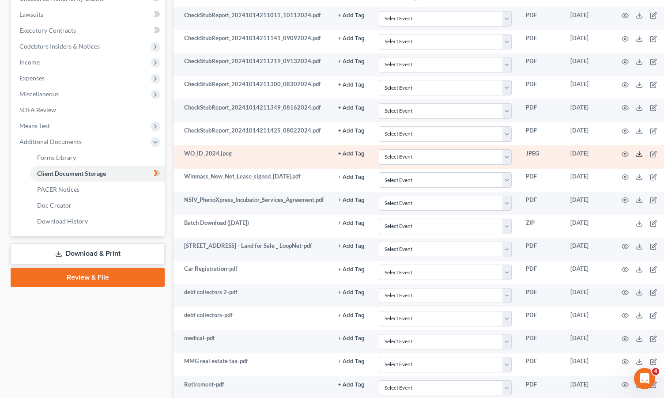
click at [643, 155] on icon at bounding box center [639, 154] width 7 height 7
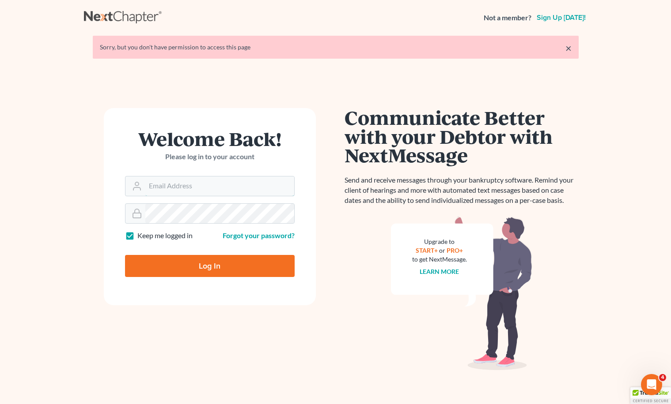
type input "[EMAIL_ADDRESS][DOMAIN_NAME]"
click at [237, 267] on input "Log In" at bounding box center [210, 266] width 170 height 22
type input "Thinking..."
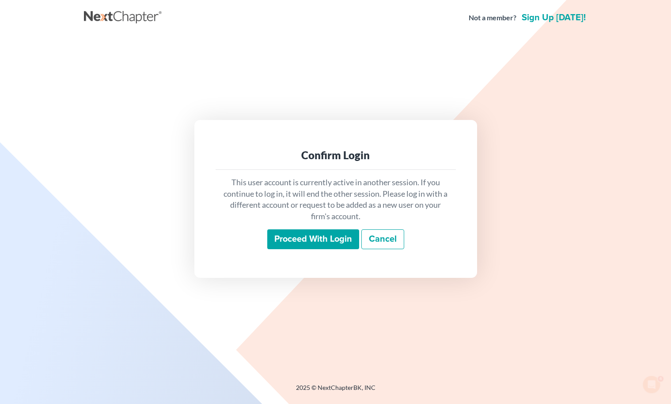
click at [311, 232] on input "Proceed with login" at bounding box center [313, 240] width 92 height 20
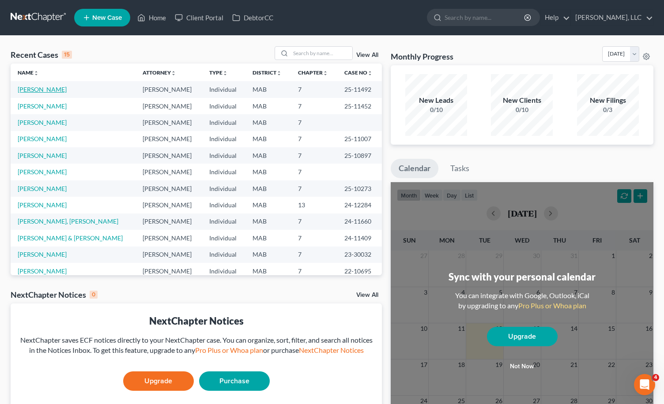
click at [56, 91] on link "[PERSON_NAME]" at bounding box center [42, 90] width 49 height 8
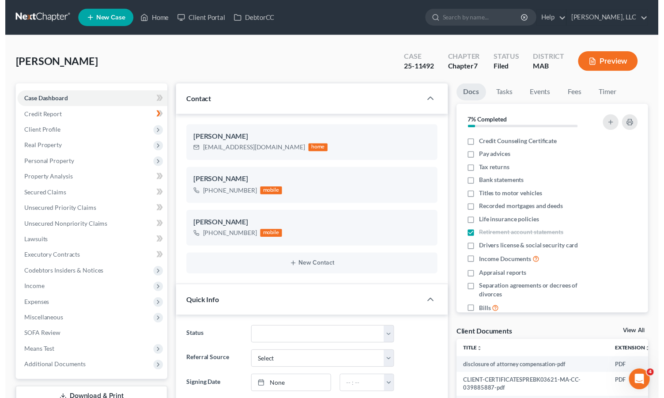
scroll to position [519, 0]
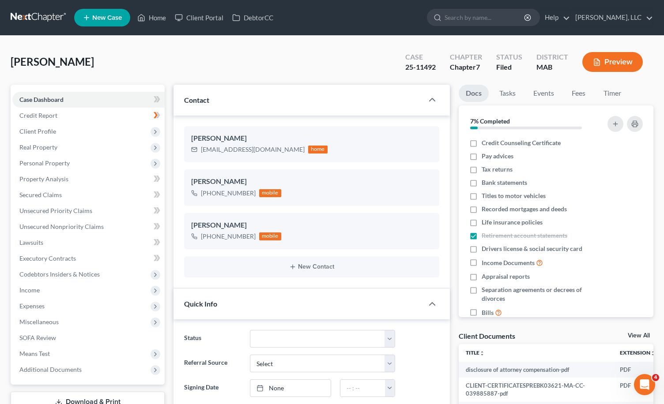
click at [641, 336] on link "View All" at bounding box center [639, 336] width 22 height 6
select select "7"
select select "5"
select select "0"
select select "6"
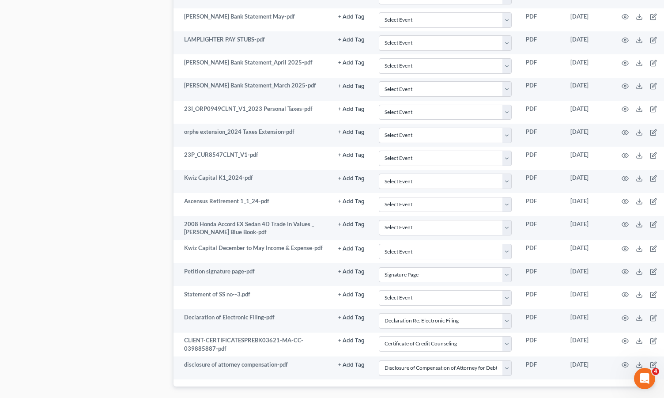
scroll to position [714, 0]
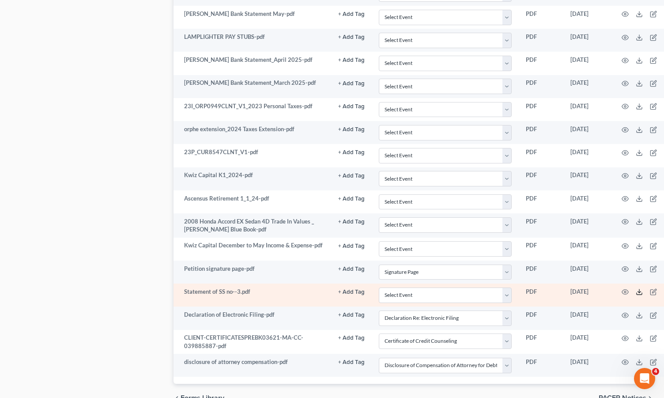
click at [642, 291] on icon at bounding box center [639, 291] width 7 height 7
click at [627, 292] on icon "button" at bounding box center [625, 291] width 7 height 7
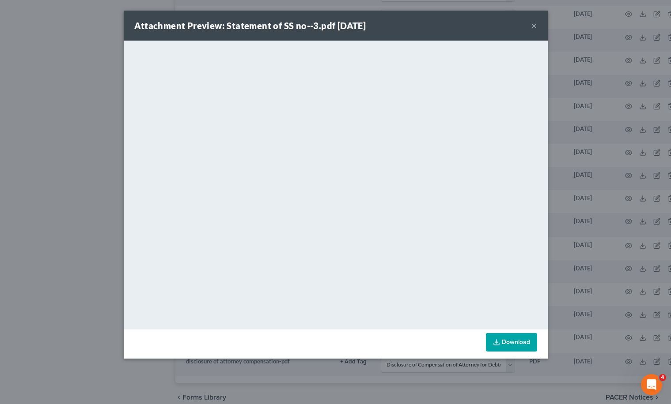
click at [555, 140] on div "Attachment Preview: Statement of SS no--3.pdf [DATE] × <object ng-attr-data='[U…" at bounding box center [335, 202] width 671 height 404
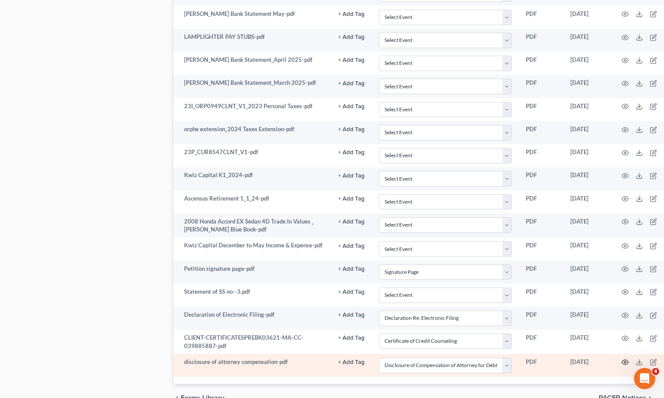
click at [626, 363] on circle "button" at bounding box center [625, 362] width 2 height 2
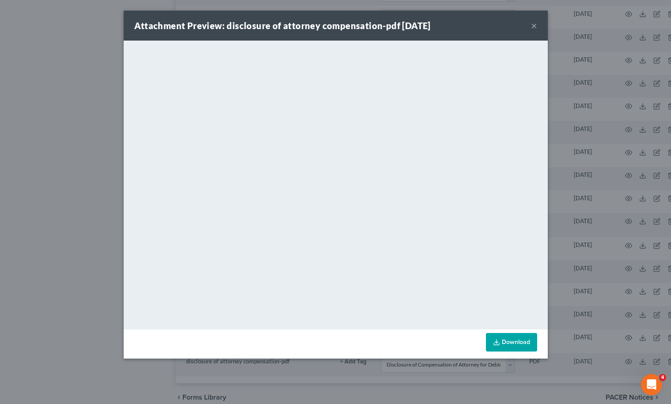
click at [567, 114] on div "Attachment Preview: disclosure of attorney compensation-pdf [DATE] × <object ng…" at bounding box center [335, 202] width 671 height 404
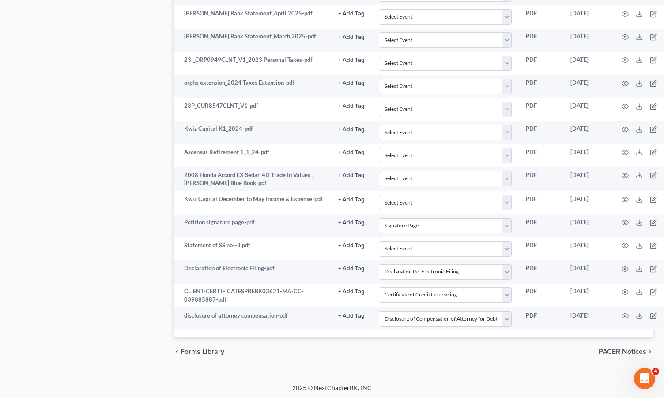
scroll to position [758, 0]
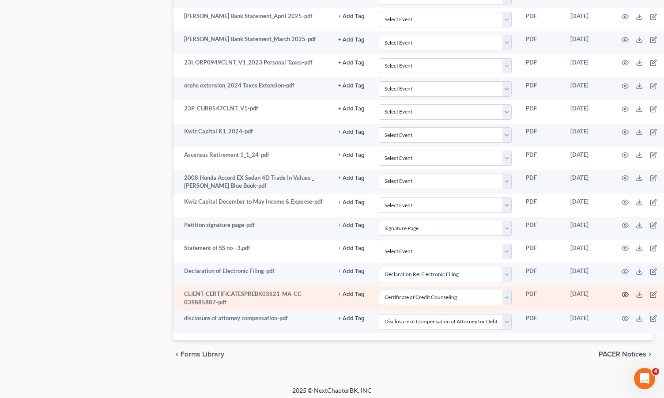
click at [625, 293] on icon "button" at bounding box center [625, 294] width 7 height 7
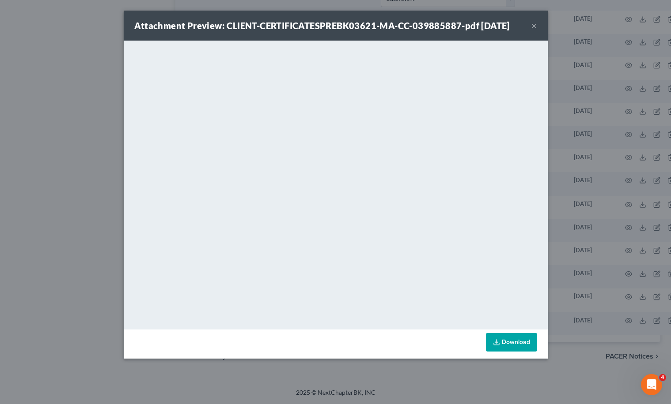
click at [533, 23] on button "×" at bounding box center [534, 25] width 6 height 11
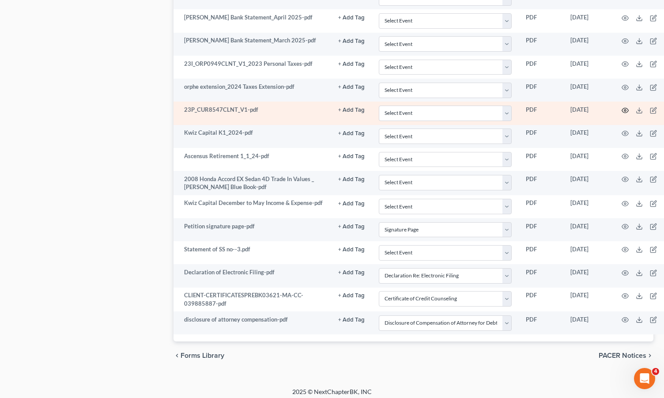
click at [624, 113] on icon "button" at bounding box center [625, 110] width 7 height 7
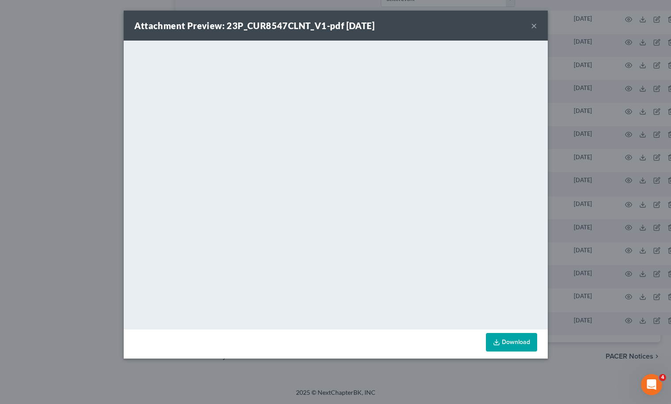
click at [533, 28] on button "×" at bounding box center [534, 25] width 6 height 11
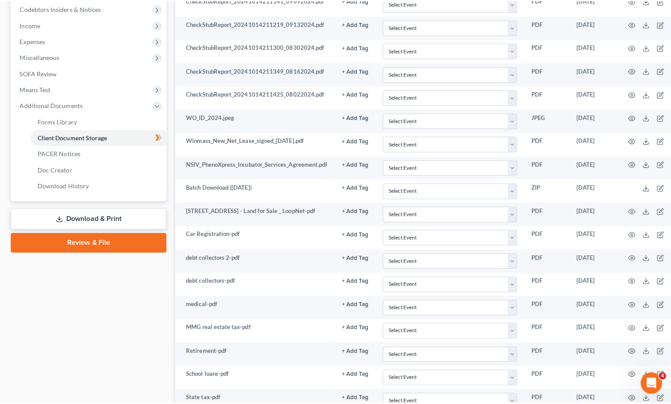
scroll to position [261, 0]
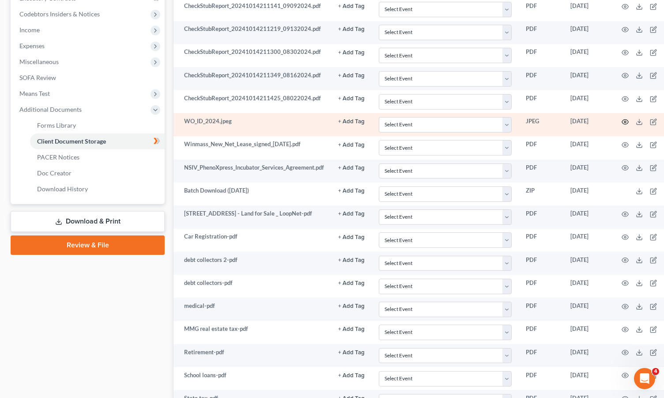
click at [627, 122] on icon "button" at bounding box center [625, 121] width 7 height 7
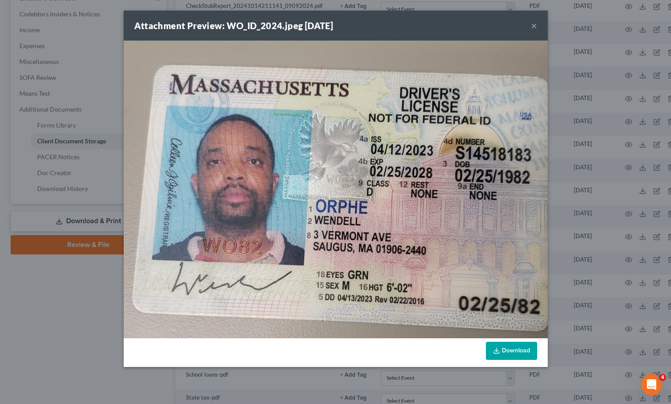
click at [507, 346] on link "Download" at bounding box center [511, 351] width 51 height 19
